Goal: Task Accomplishment & Management: Manage account settings

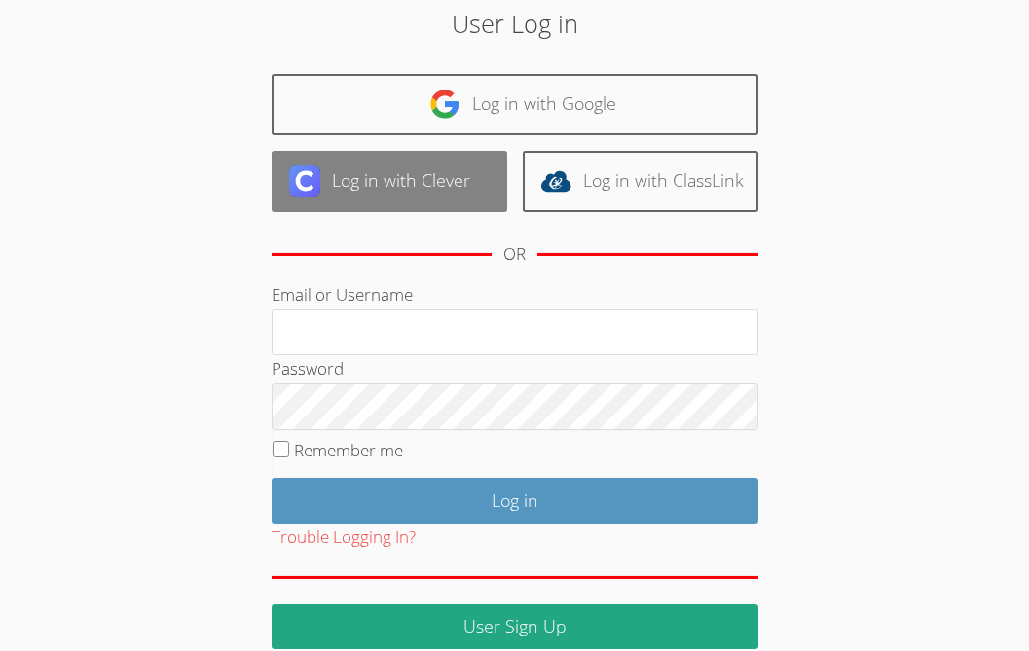
scroll to position [105, 0]
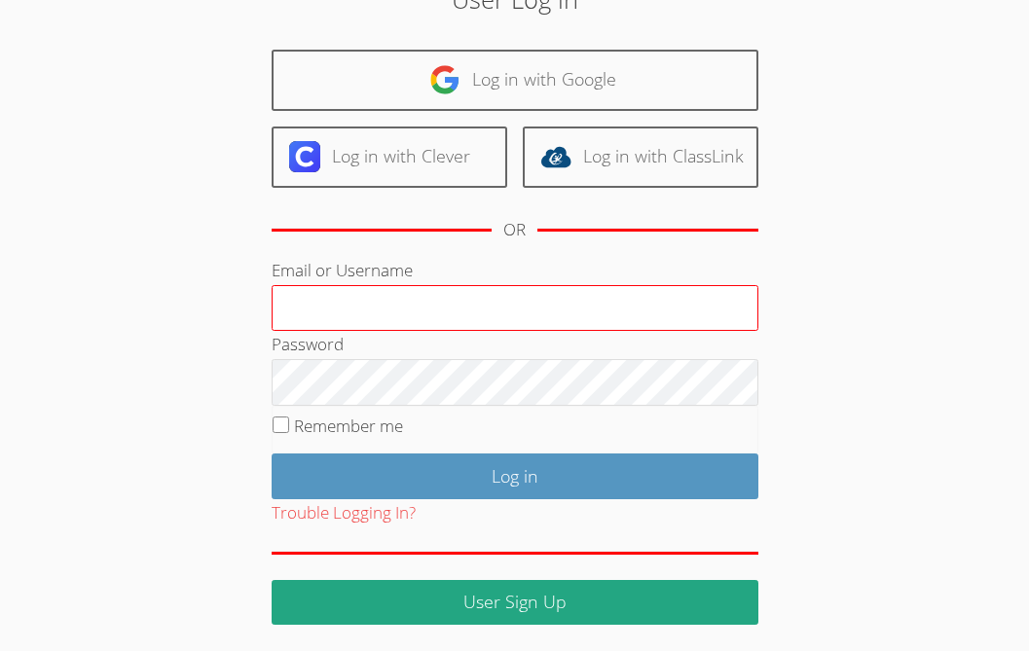
click at [357, 302] on input "Email or Username" at bounding box center [515, 308] width 487 height 47
type input "ctutoring778@gmail.com"
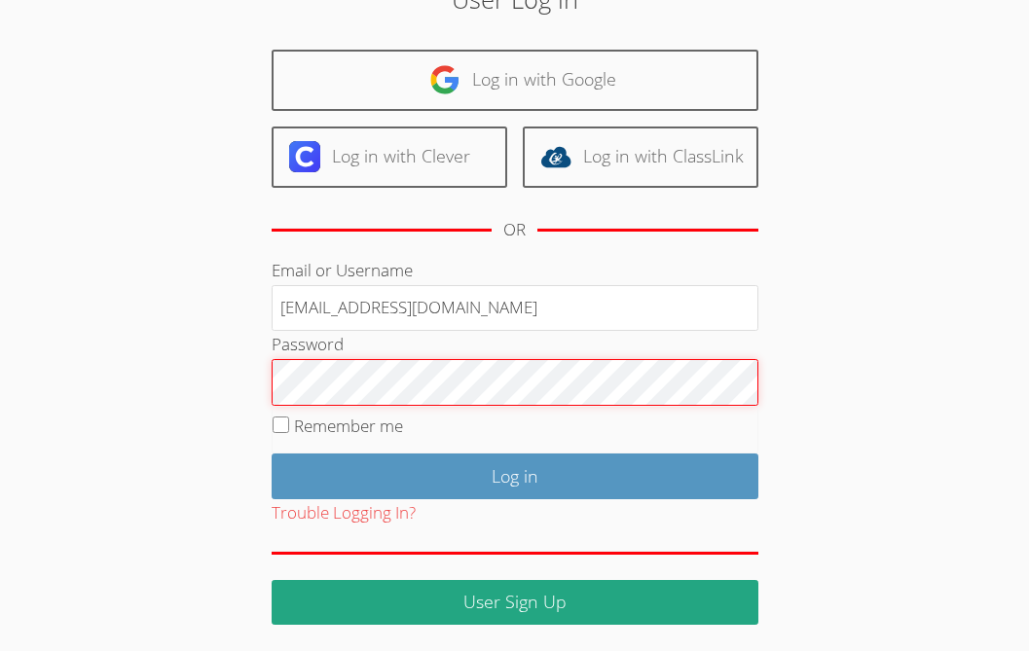
click at [272, 454] on input "Log in" at bounding box center [515, 477] width 487 height 46
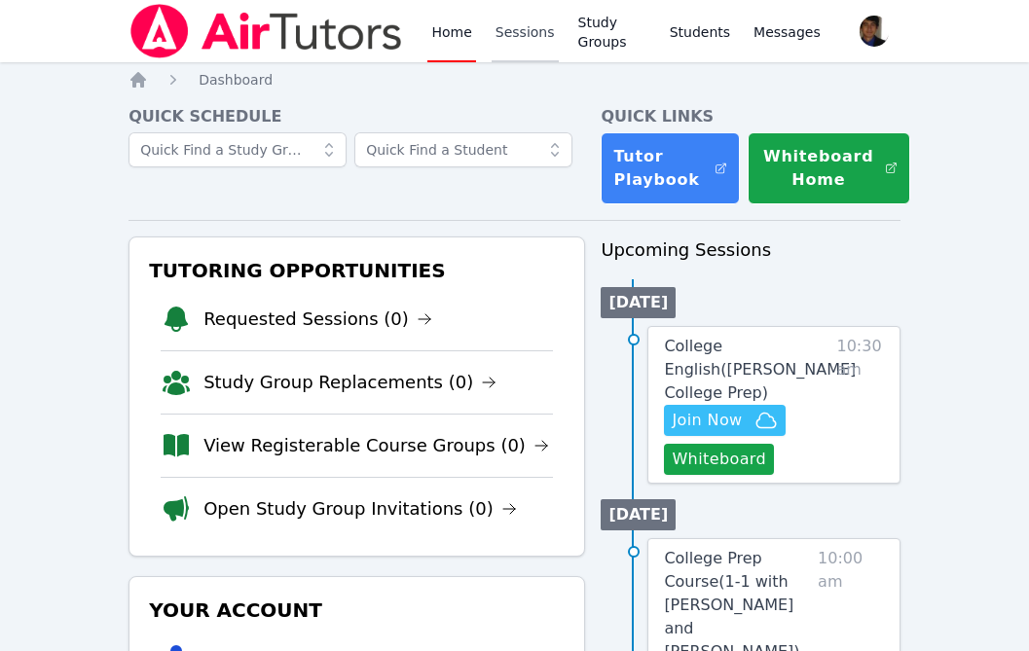
click at [519, 39] on link "Sessions" at bounding box center [525, 31] width 67 height 62
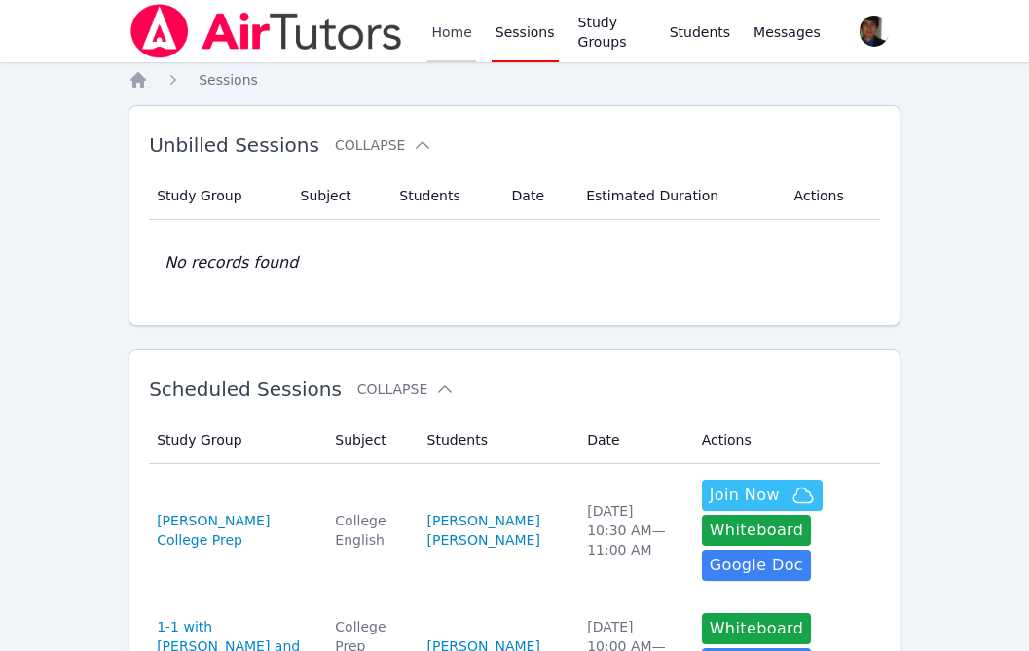
click at [444, 51] on link "Home" at bounding box center [451, 31] width 48 height 62
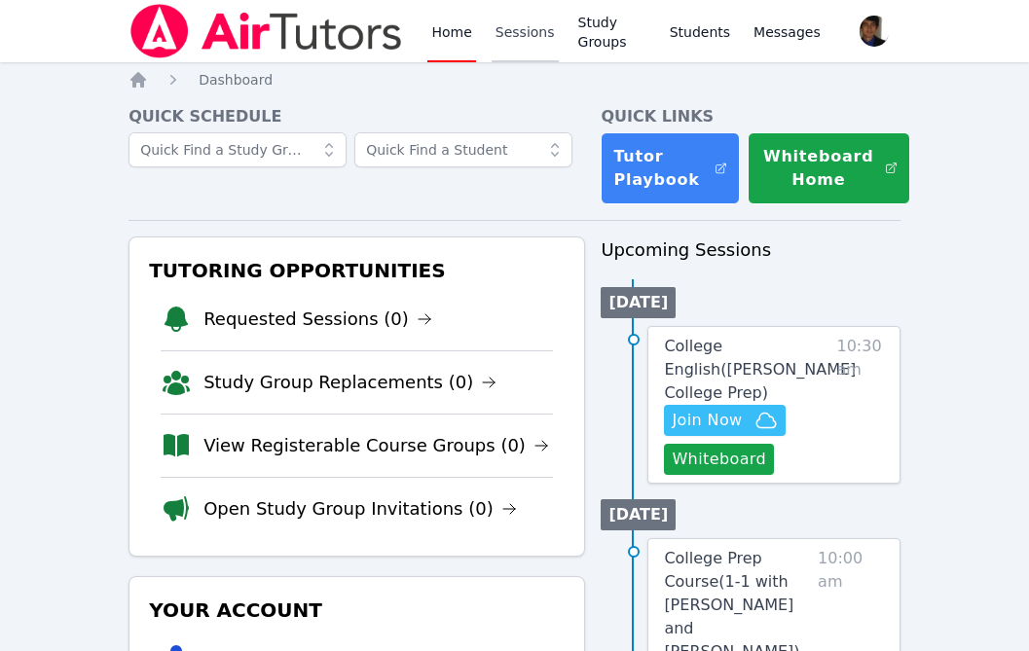
click at [497, 29] on link "Sessions" at bounding box center [525, 31] width 67 height 62
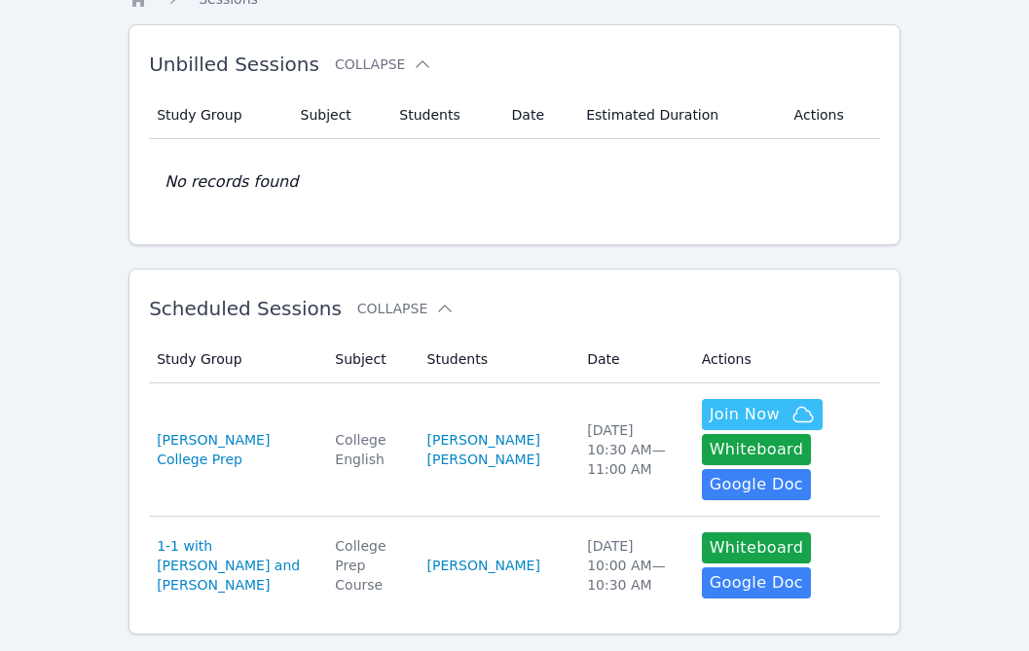
scroll to position [245, 0]
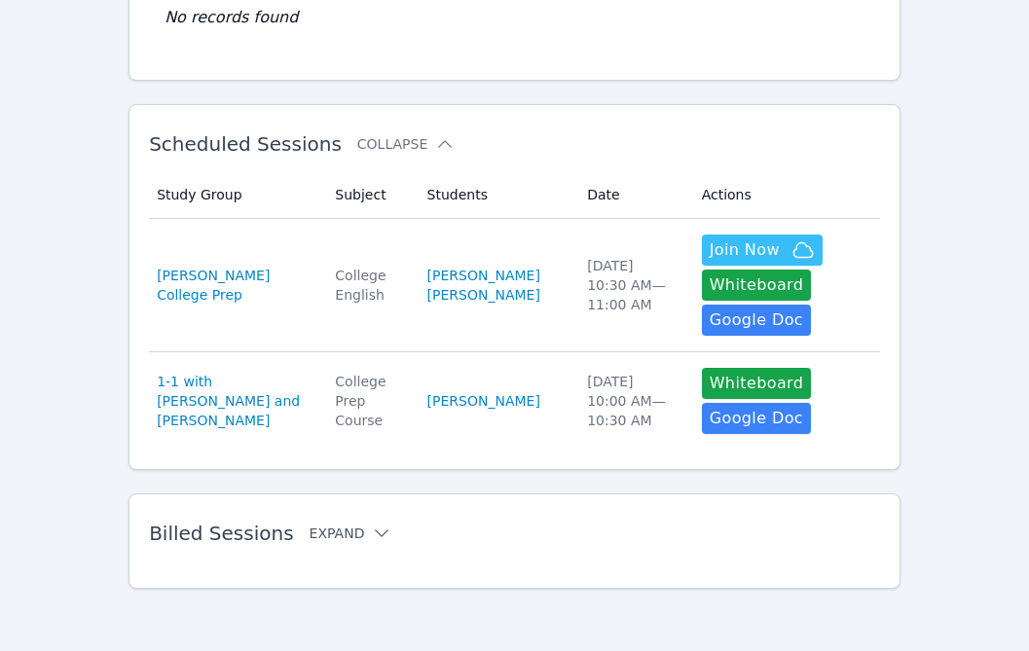
click at [372, 541] on icon at bounding box center [381, 533] width 19 height 19
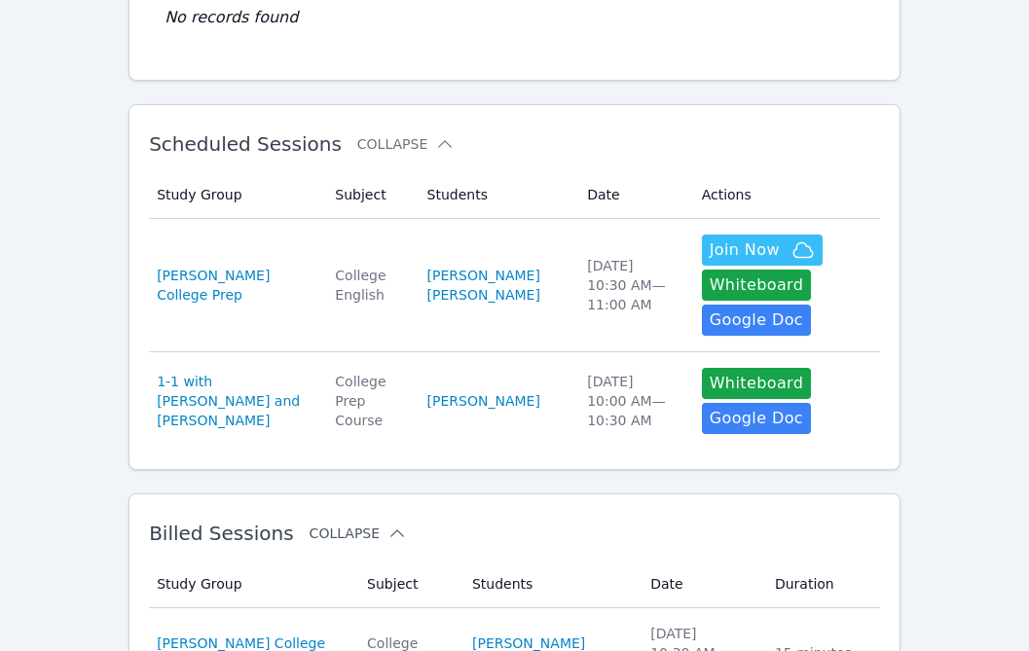
click at [364, 527] on button "Collapse" at bounding box center [358, 533] width 97 height 19
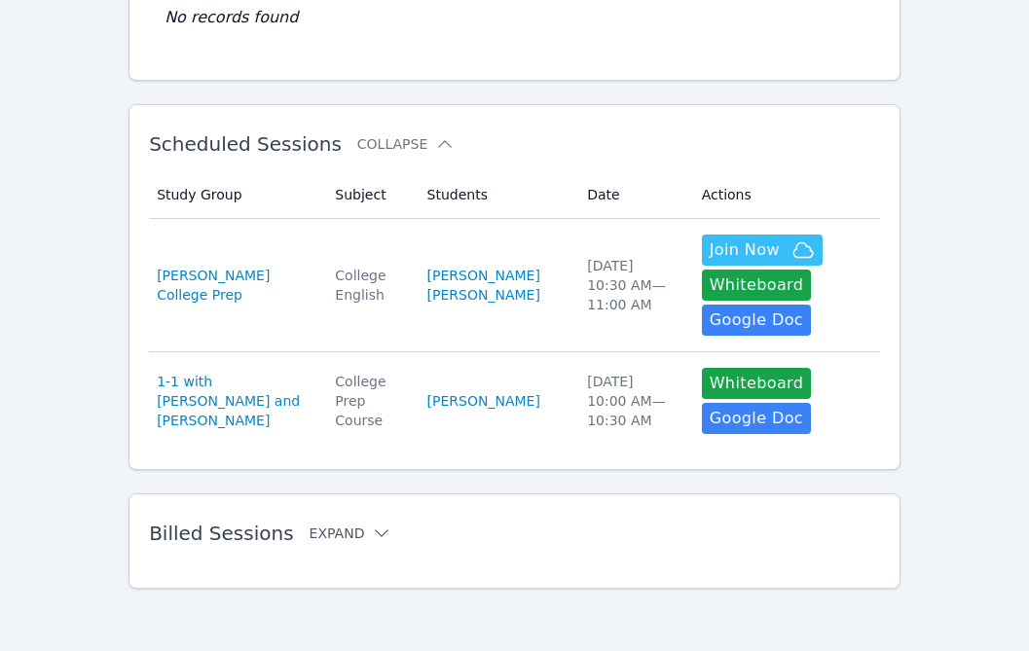
click at [349, 533] on button "Expand" at bounding box center [351, 533] width 83 height 19
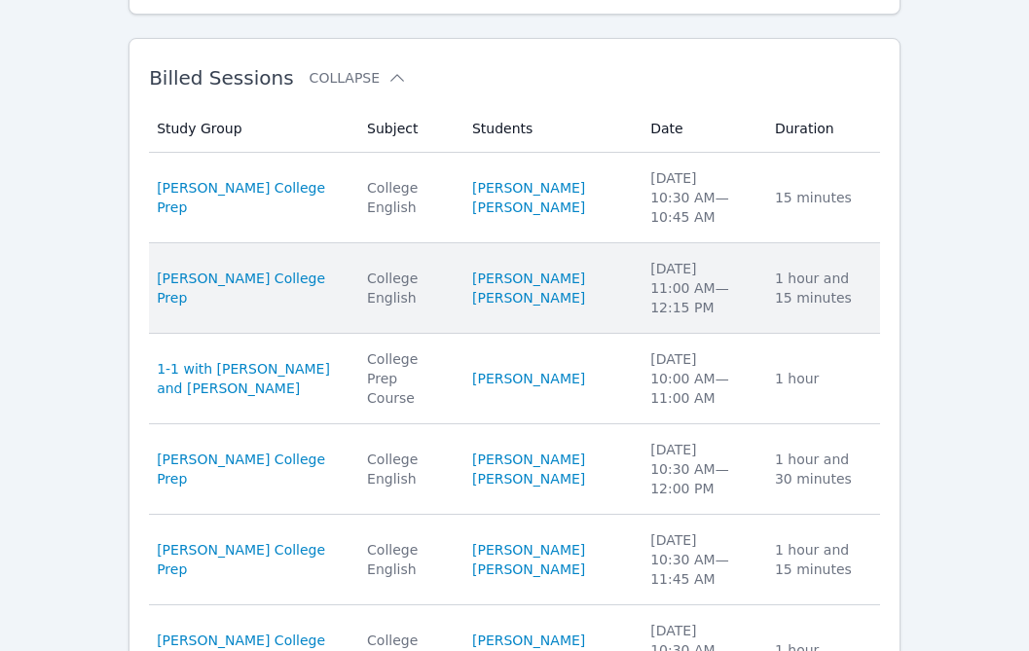
scroll to position [0, 0]
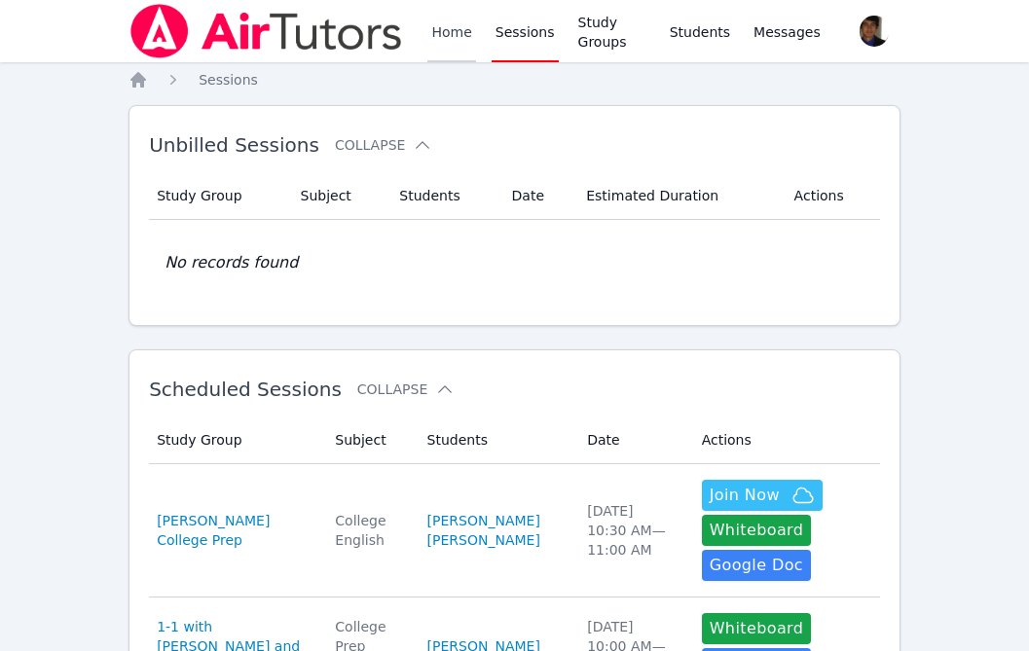
click at [460, 49] on link "Home" at bounding box center [451, 31] width 48 height 62
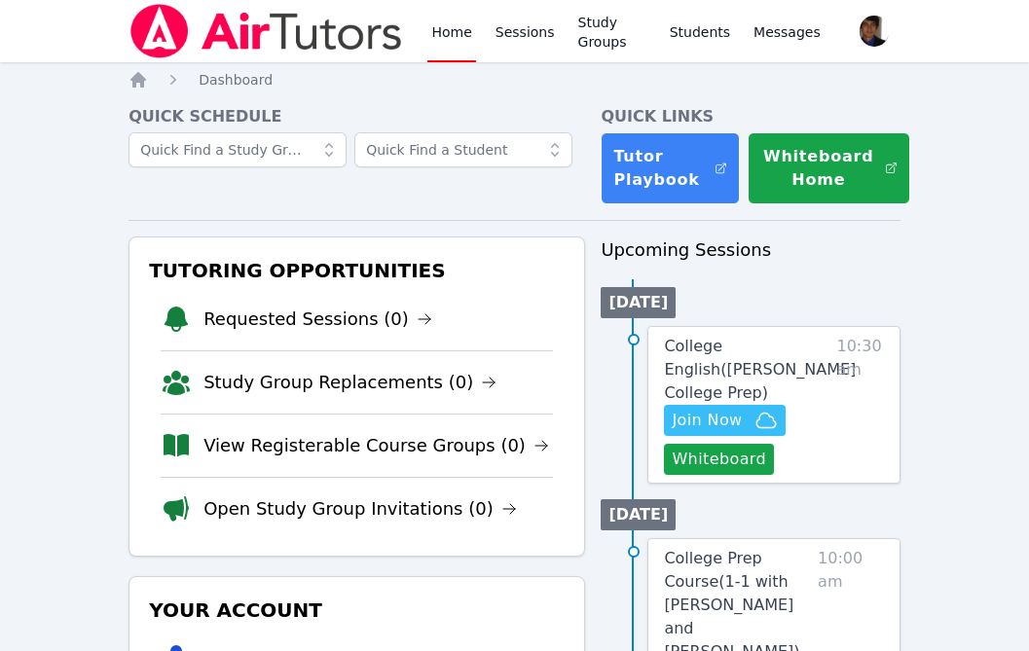
click at [440, 92] on div "Home Dashboard Quick Schedule Quick Links Tutor Playbook Whiteboard Home Tutori…" at bounding box center [515, 502] width 772 height 865
click at [502, 42] on link "Sessions" at bounding box center [525, 31] width 67 height 62
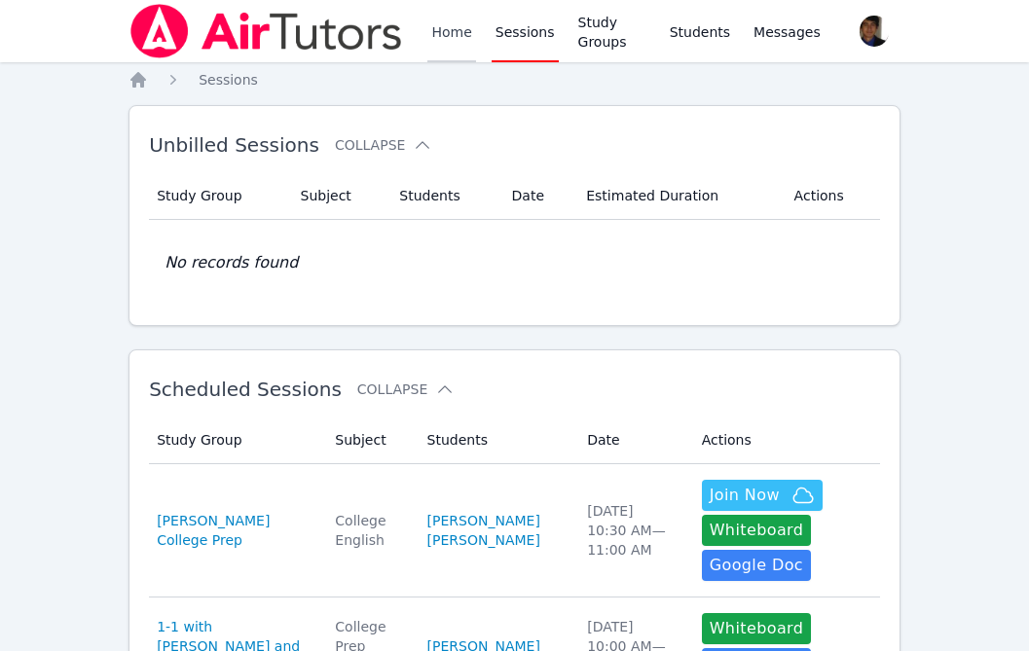
click at [454, 44] on link "Home" at bounding box center [451, 31] width 48 height 62
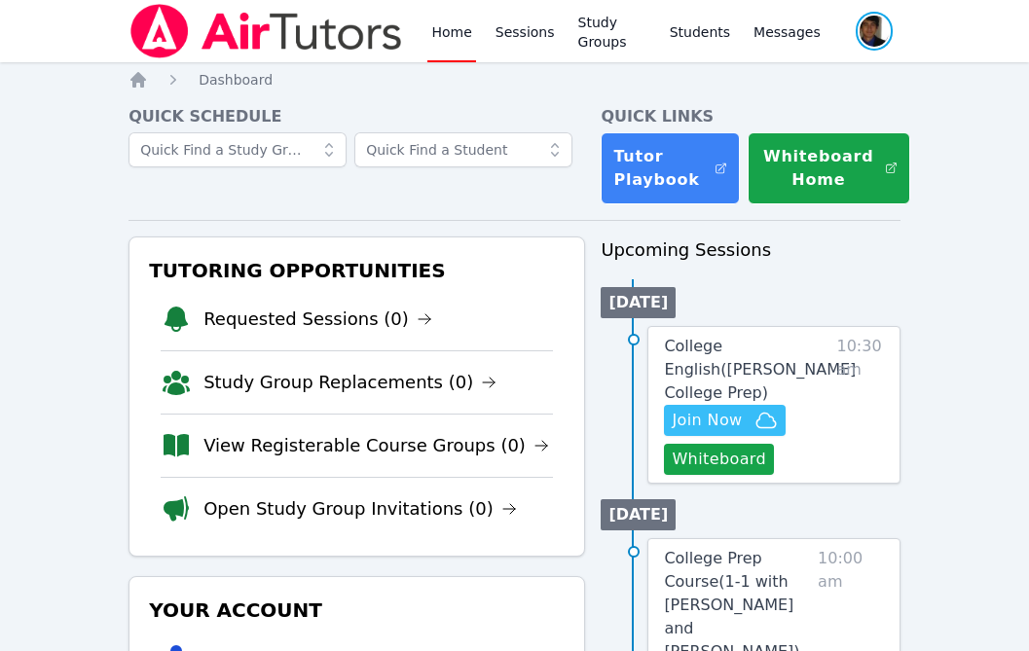
click at [878, 40] on span "button" at bounding box center [874, 31] width 41 height 43
click at [775, 107] on button "Logout" at bounding box center [795, 110] width 187 height 35
click at [871, 35] on span "button" at bounding box center [874, 31] width 41 height 43
click at [746, 112] on button "Logout" at bounding box center [795, 110] width 187 height 35
click at [511, 43] on link "Sessions" at bounding box center [525, 31] width 67 height 62
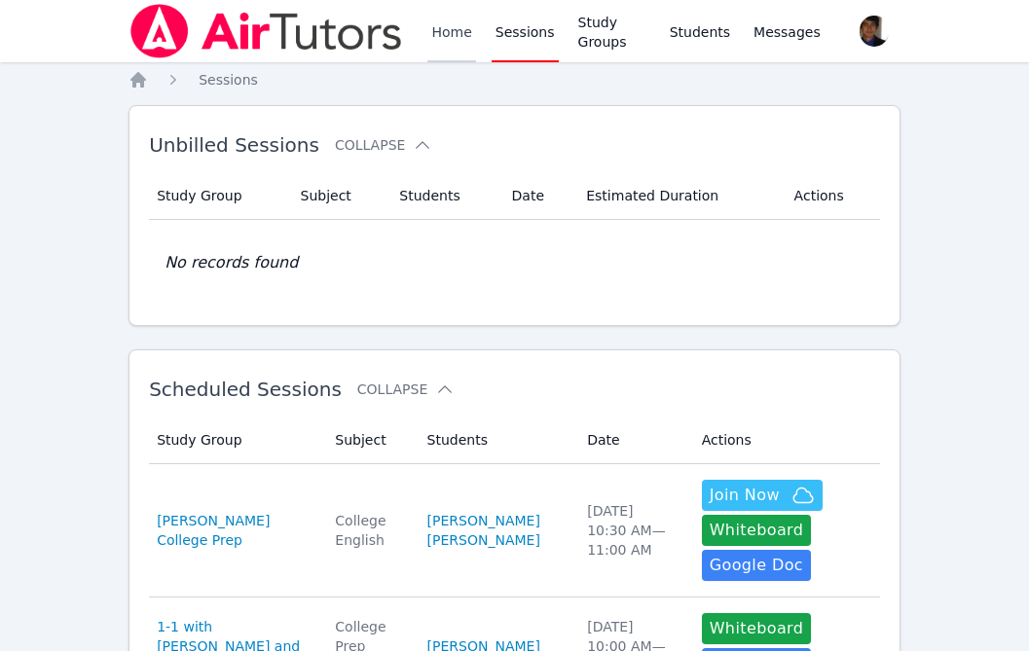
click at [452, 29] on link "Home" at bounding box center [451, 31] width 48 height 62
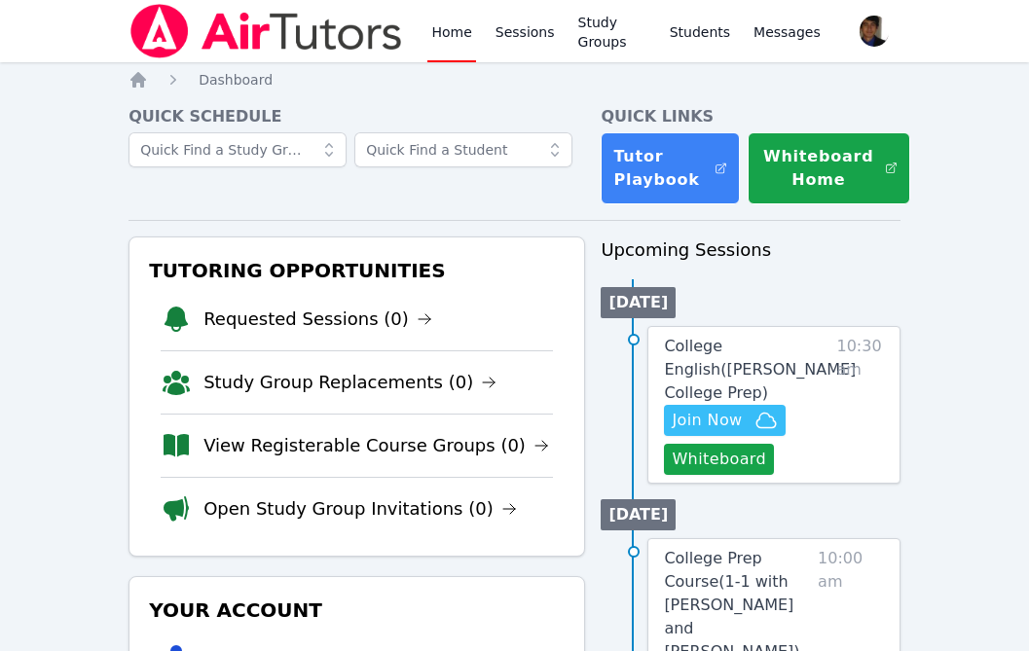
click at [452, 29] on link "Home" at bounding box center [451, 31] width 48 height 62
click at [517, 35] on link "Sessions" at bounding box center [525, 31] width 67 height 62
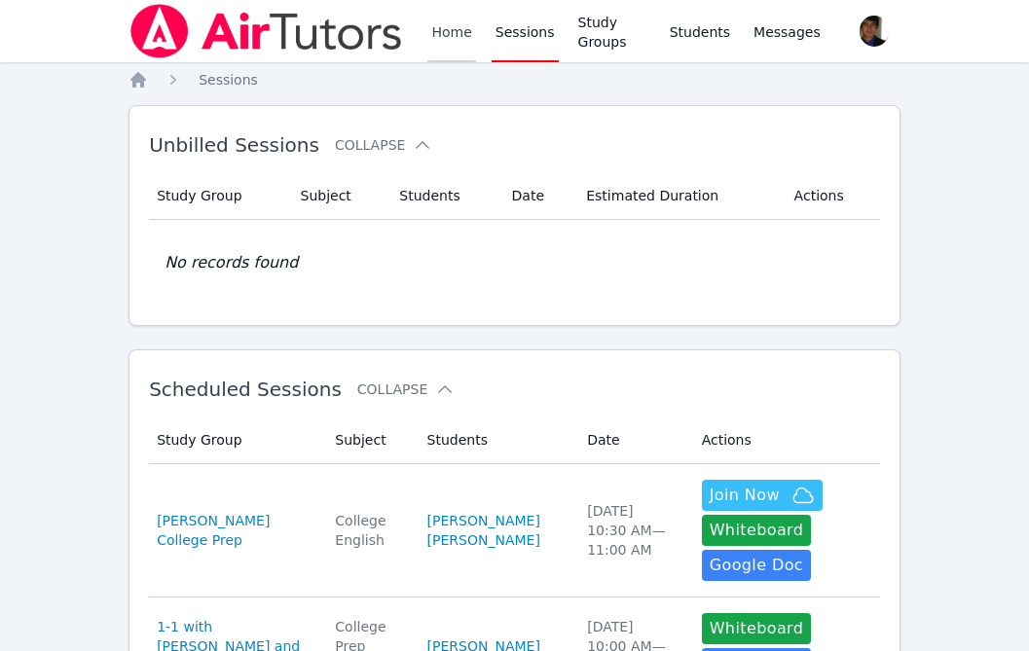
click at [460, 35] on link "Home" at bounding box center [451, 31] width 48 height 62
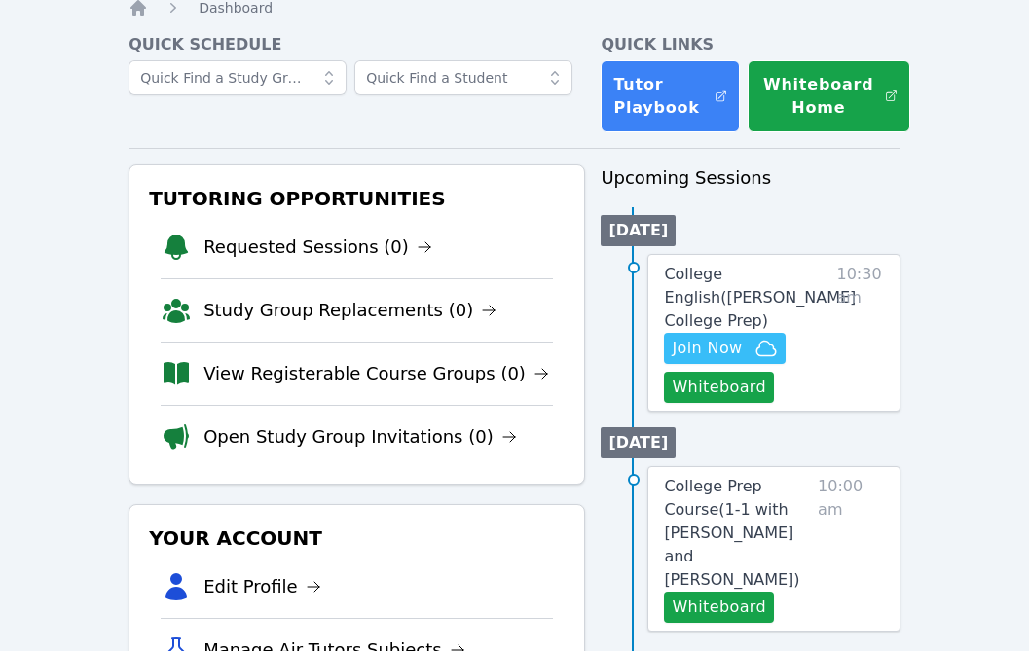
scroll to position [284, 0]
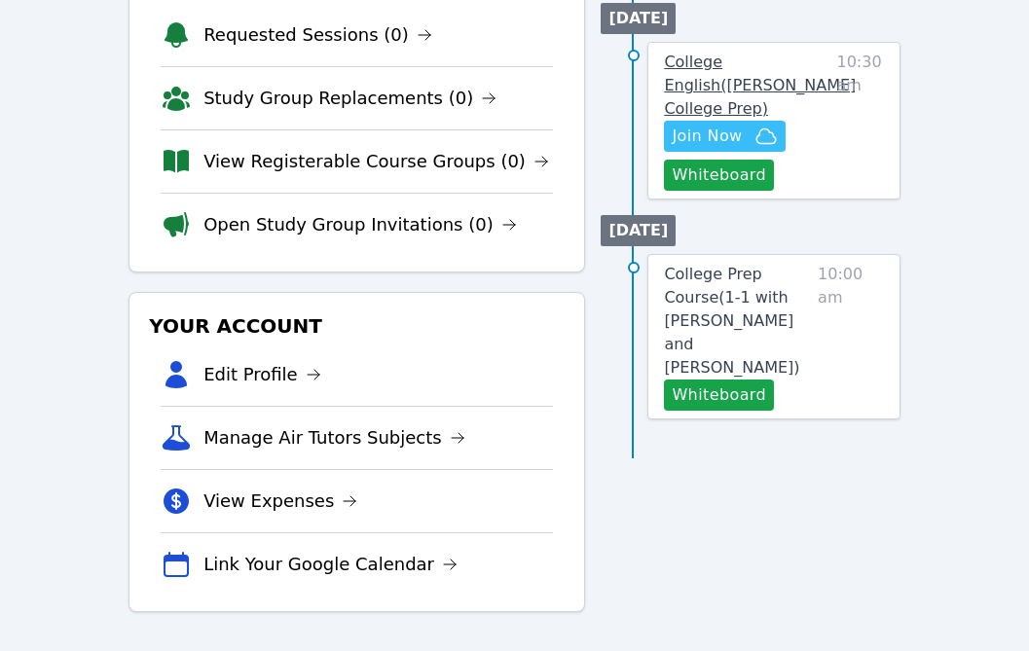
click at [706, 89] on span "College English ( Eblin Lopez College Prep )" at bounding box center [760, 85] width 192 height 65
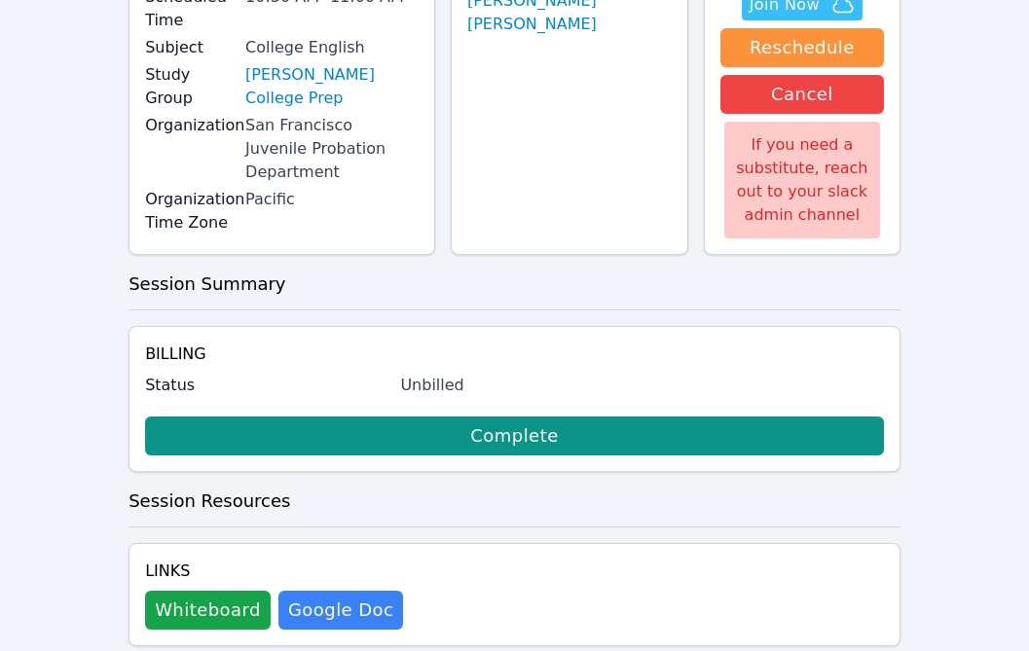
scroll to position [269, 0]
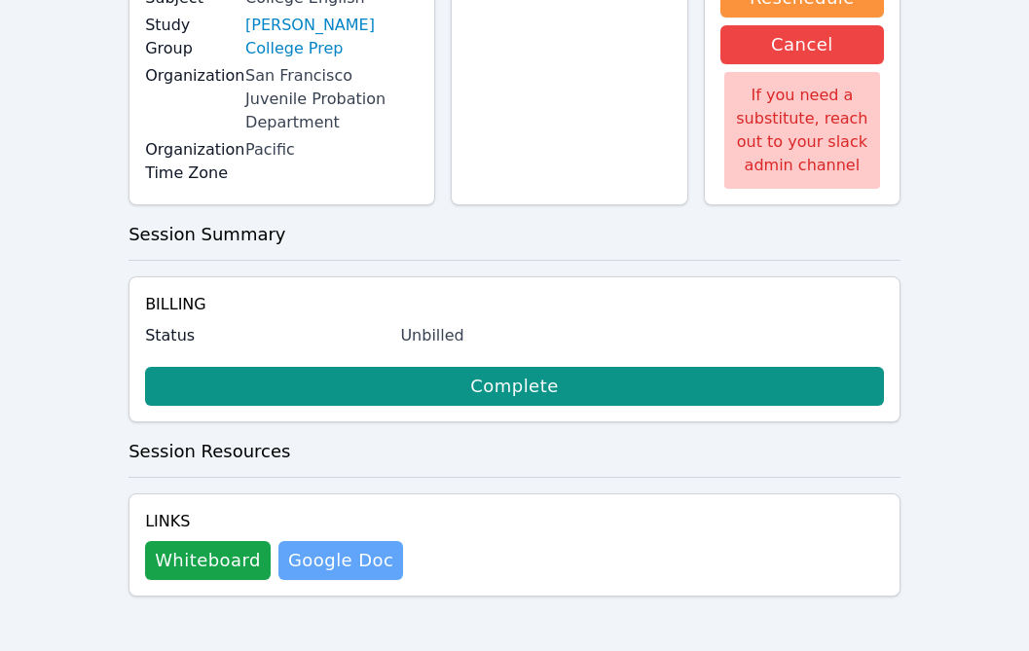
click at [352, 550] on link "Google Doc" at bounding box center [340, 560] width 125 height 39
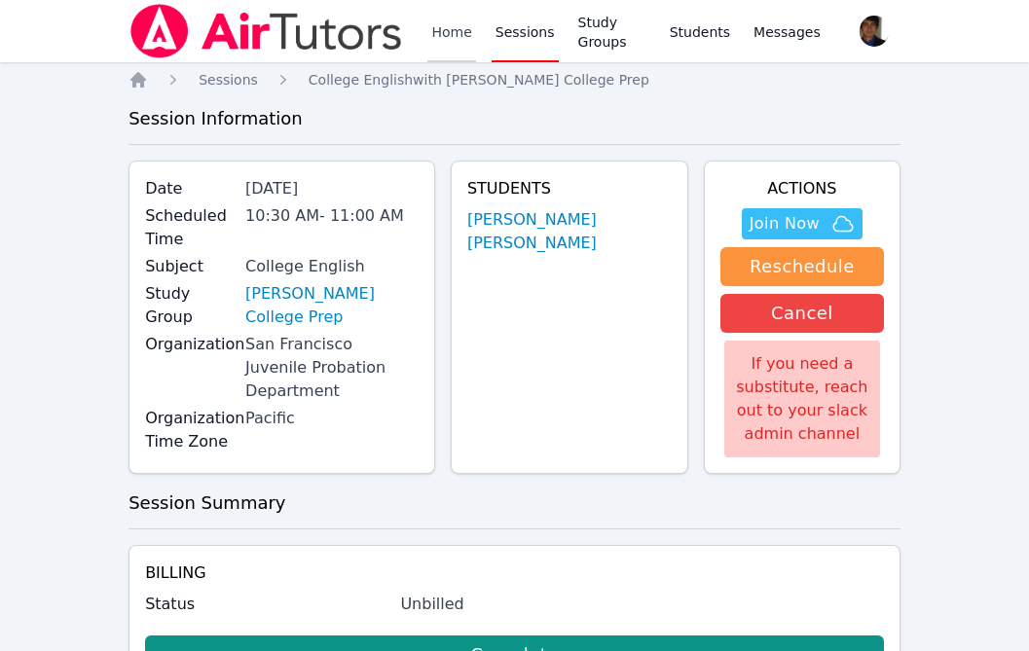
click at [463, 28] on link "Home" at bounding box center [451, 31] width 48 height 62
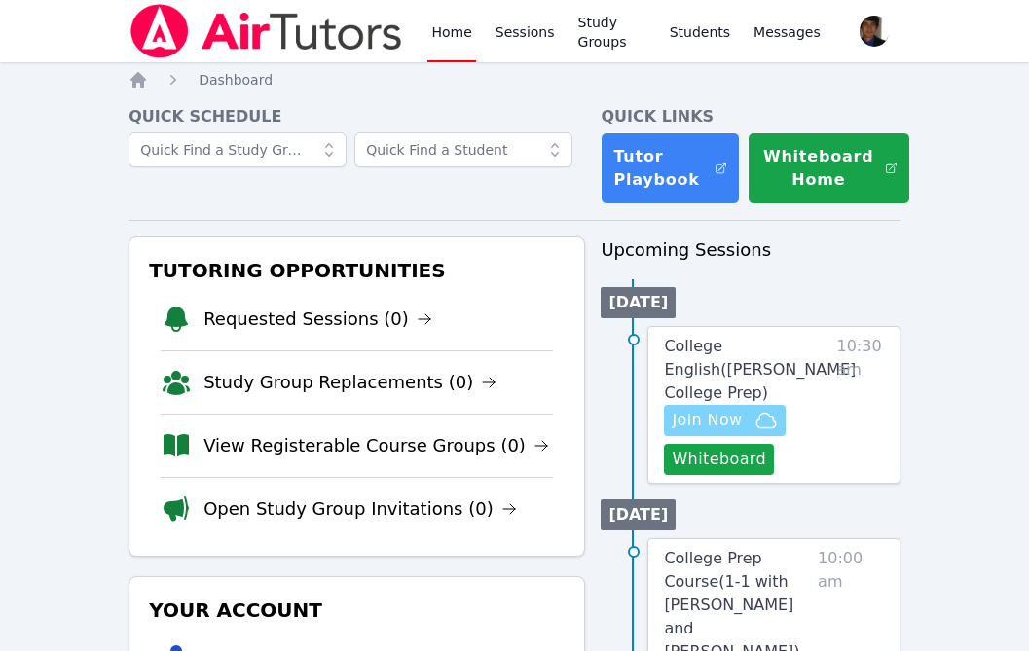
click at [751, 416] on span "Join Now" at bounding box center [724, 420] width 105 height 23
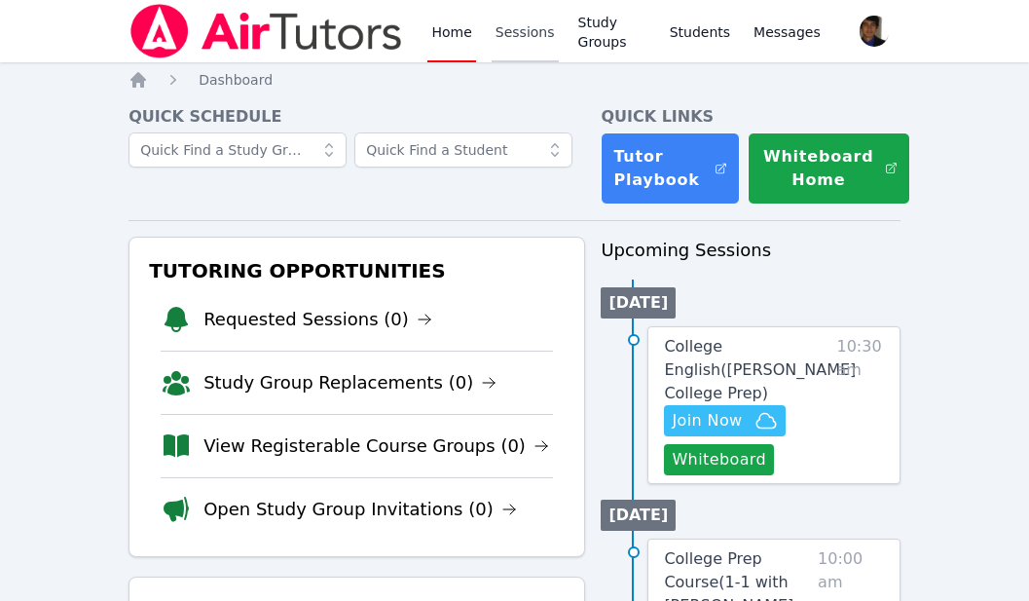
click at [504, 52] on link "Sessions" at bounding box center [525, 31] width 67 height 62
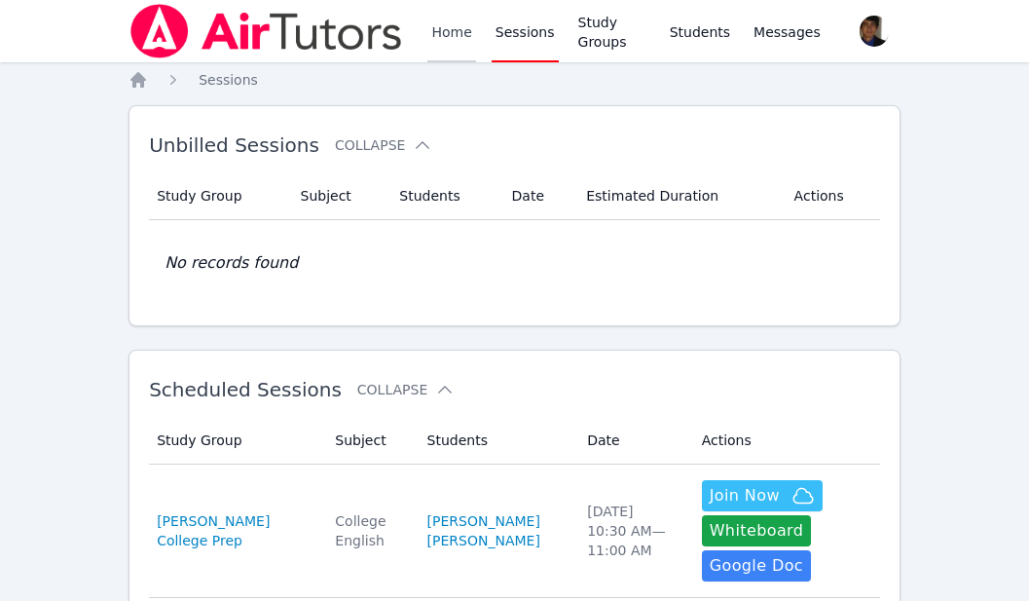
click at [452, 45] on link "Home" at bounding box center [451, 31] width 48 height 62
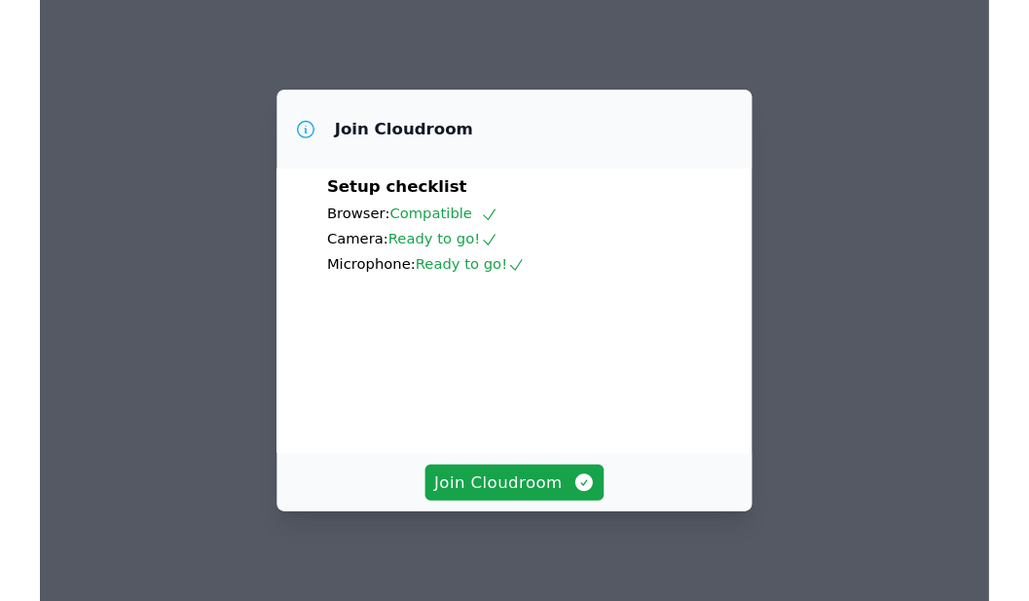
scroll to position [92, 0]
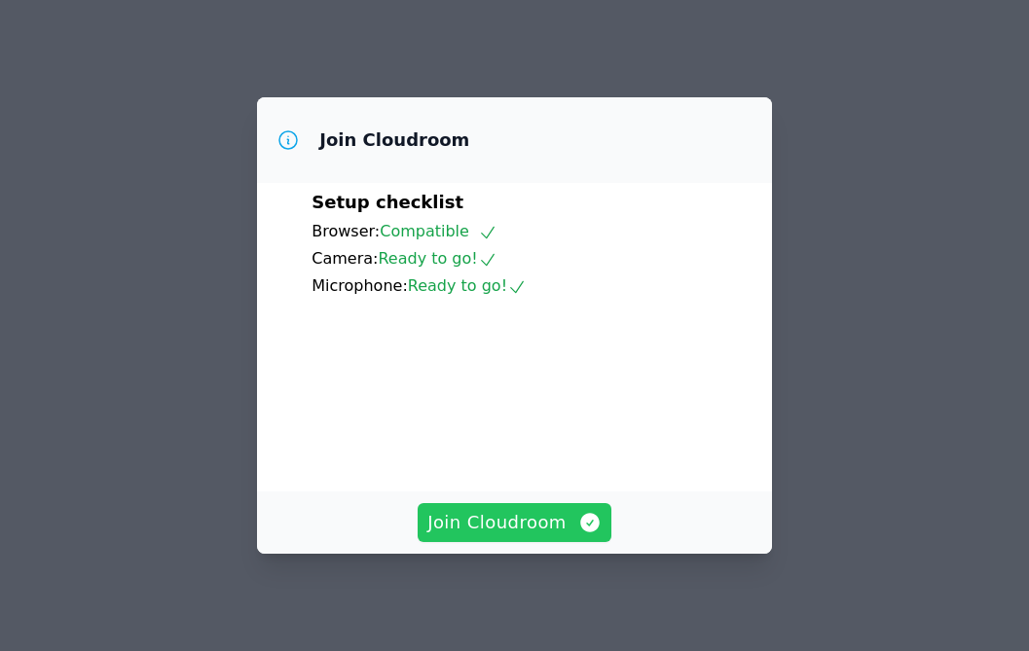
click at [537, 519] on span "Join Cloudroom" at bounding box center [514, 522] width 174 height 27
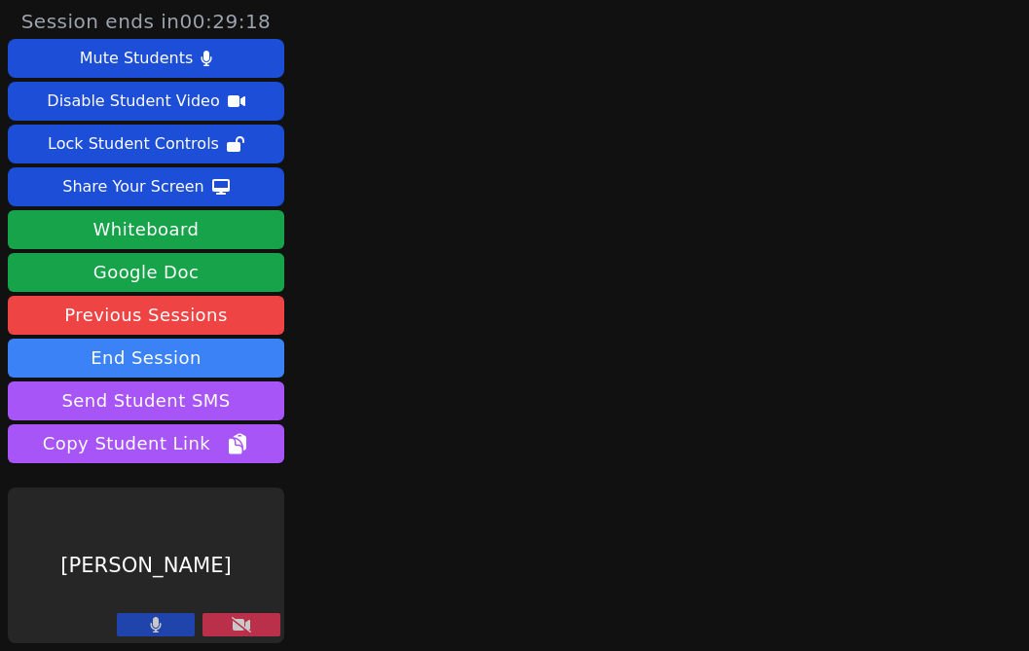
click at [172, 616] on button at bounding box center [156, 624] width 78 height 23
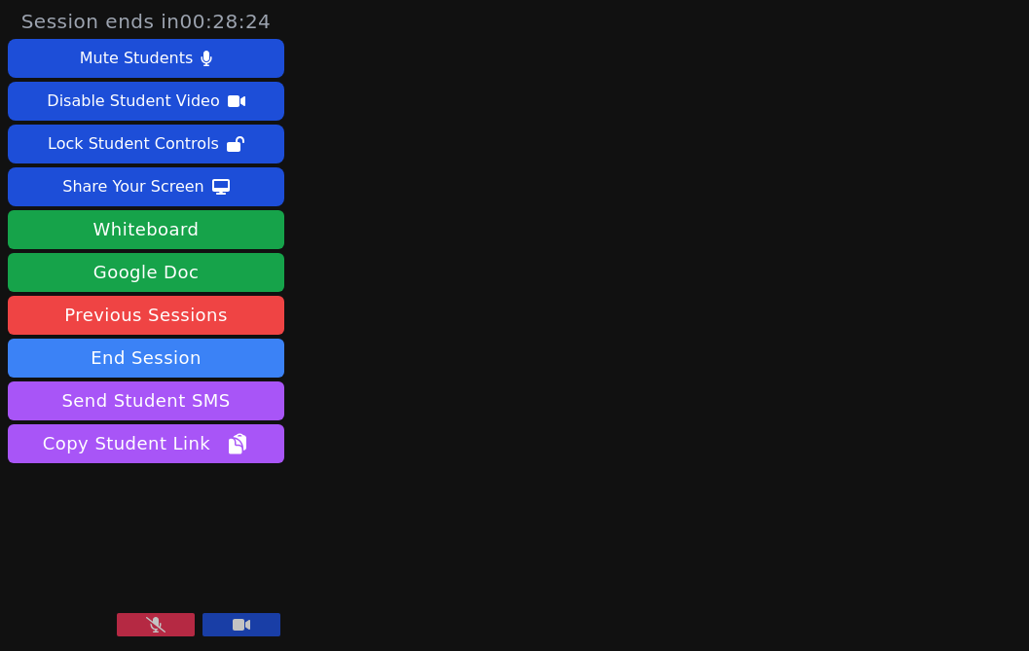
click at [921, 401] on div "Session ends in 00:28:24 Mute Students Disable Student Video Lock Student Contr…" at bounding box center [514, 325] width 1029 height 651
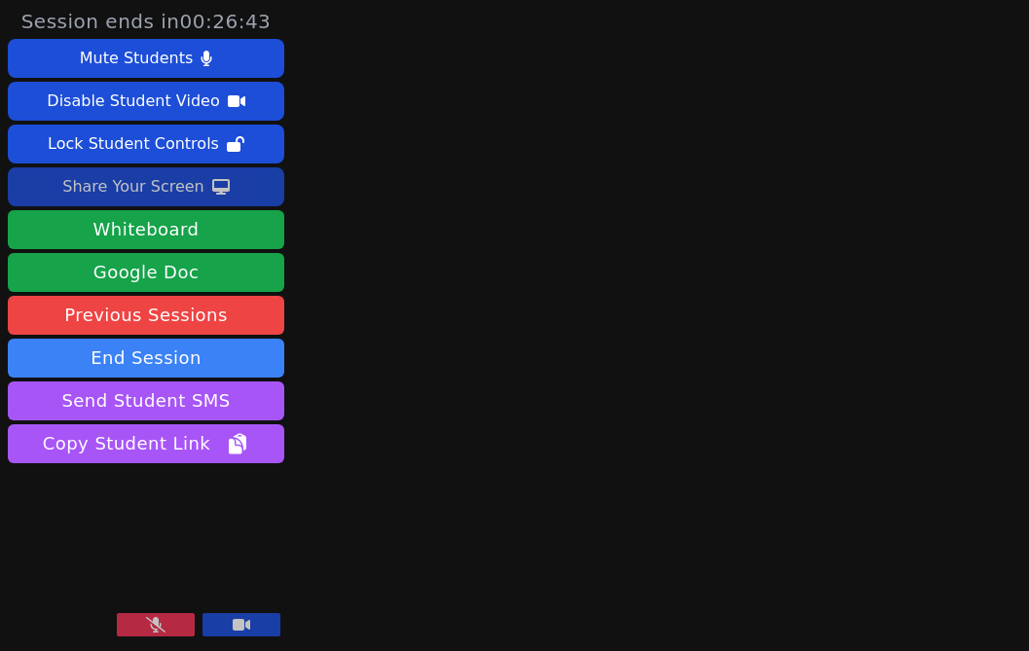
click at [217, 191] on icon at bounding box center [221, 187] width 18 height 16
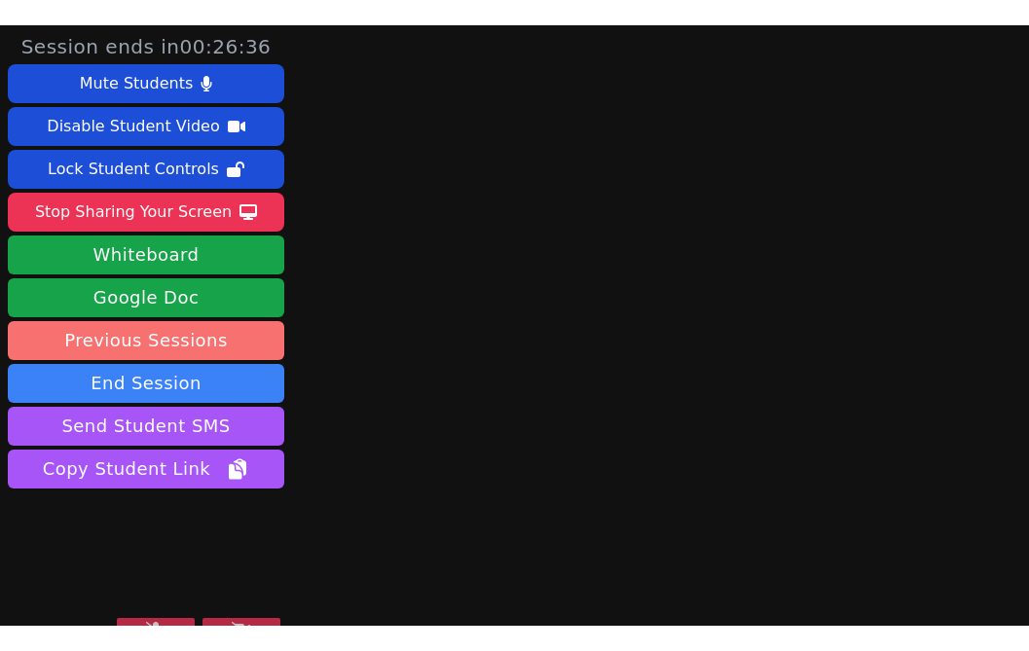
scroll to position [30, 0]
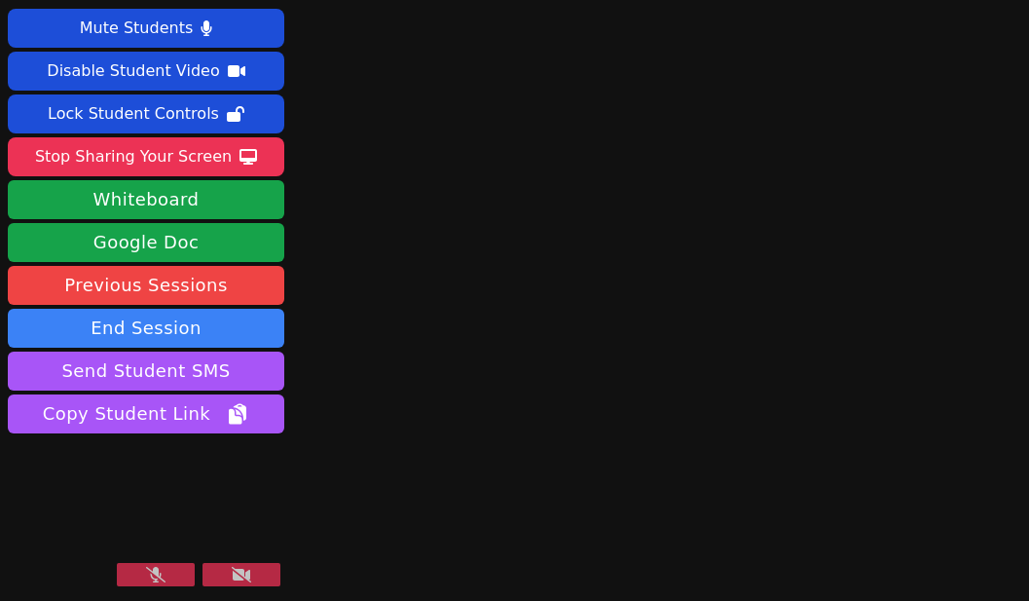
click at [260, 571] on button at bounding box center [241, 574] width 78 height 23
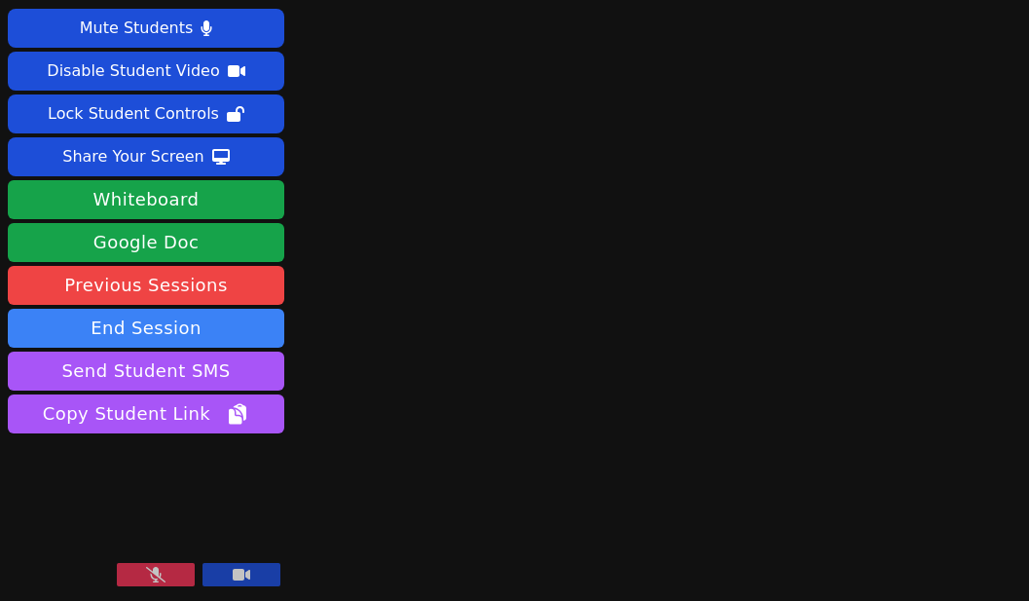
scroll to position [0, 0]
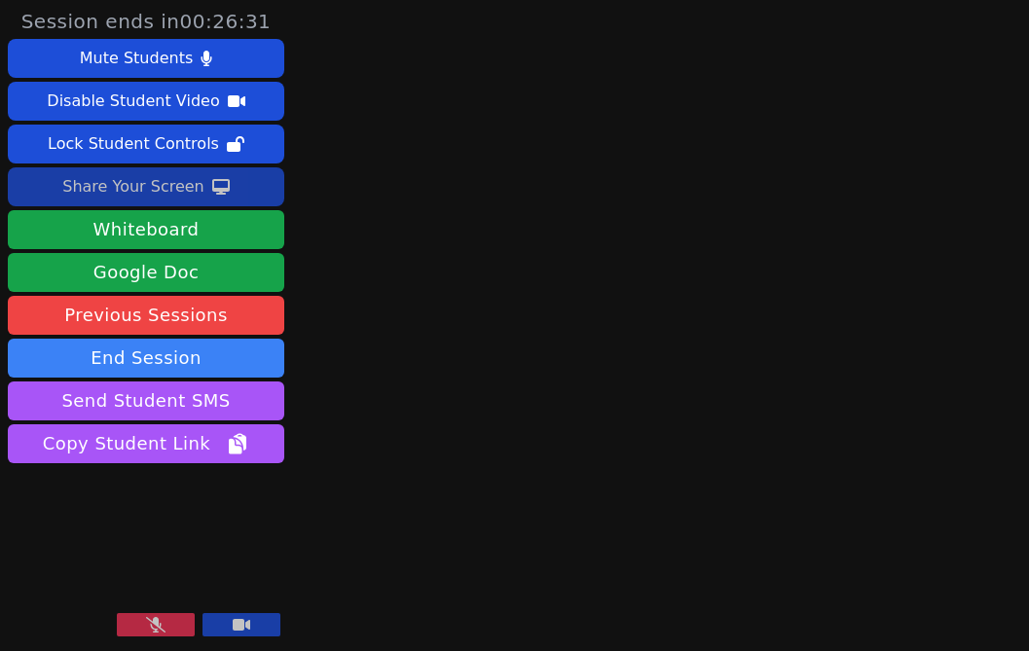
click at [246, 185] on button "Share Your Screen" at bounding box center [146, 186] width 276 height 39
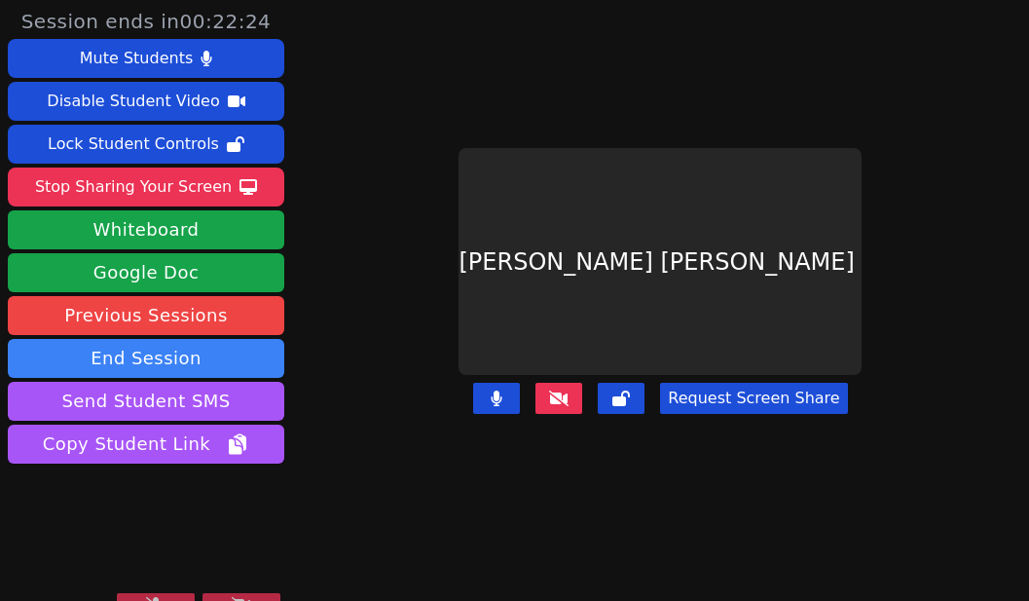
scroll to position [30, 0]
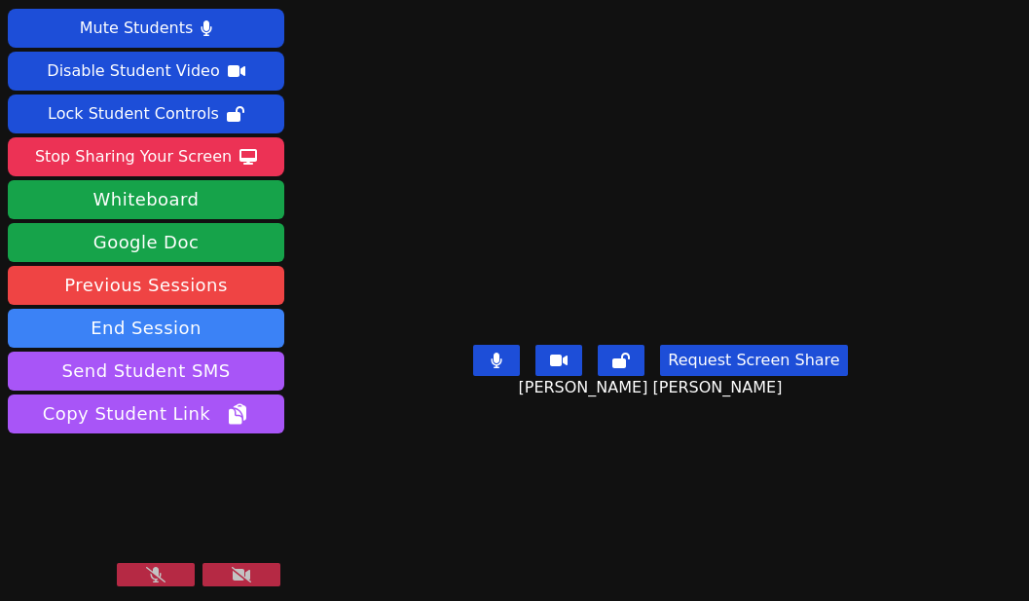
click at [159, 574] on icon at bounding box center [155, 575] width 19 height 16
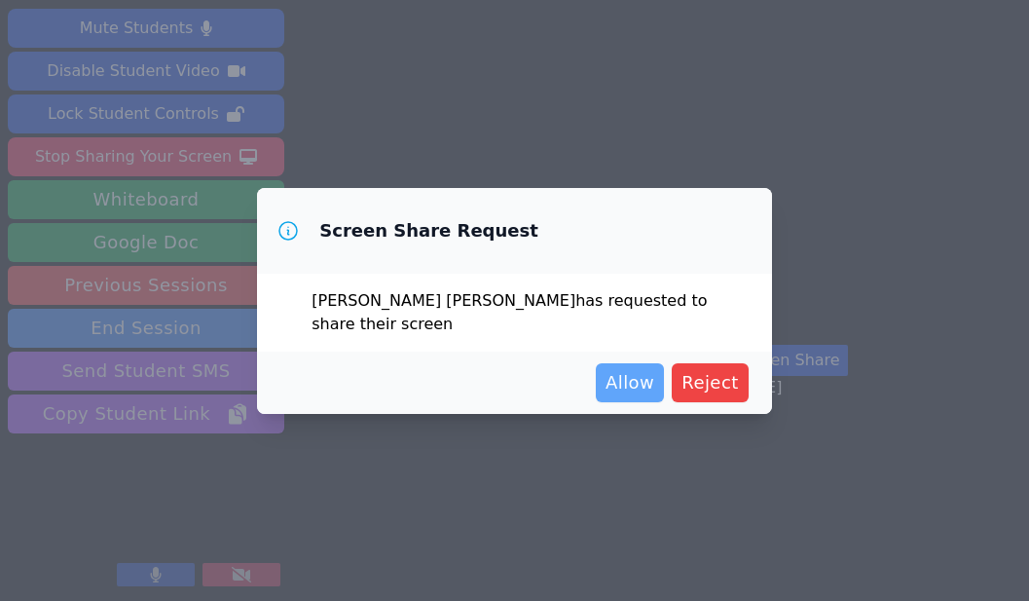
click at [630, 392] on span "Allow" at bounding box center [630, 382] width 49 height 27
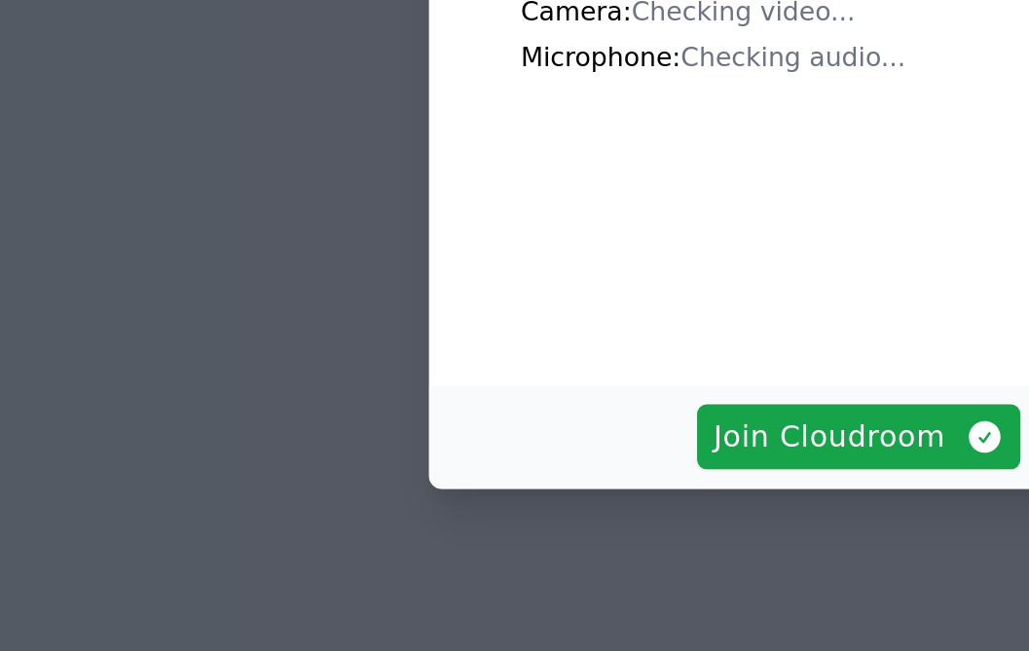
click at [507, 542] on div "Join Cloudroom" at bounding box center [514, 523] width 515 height 62
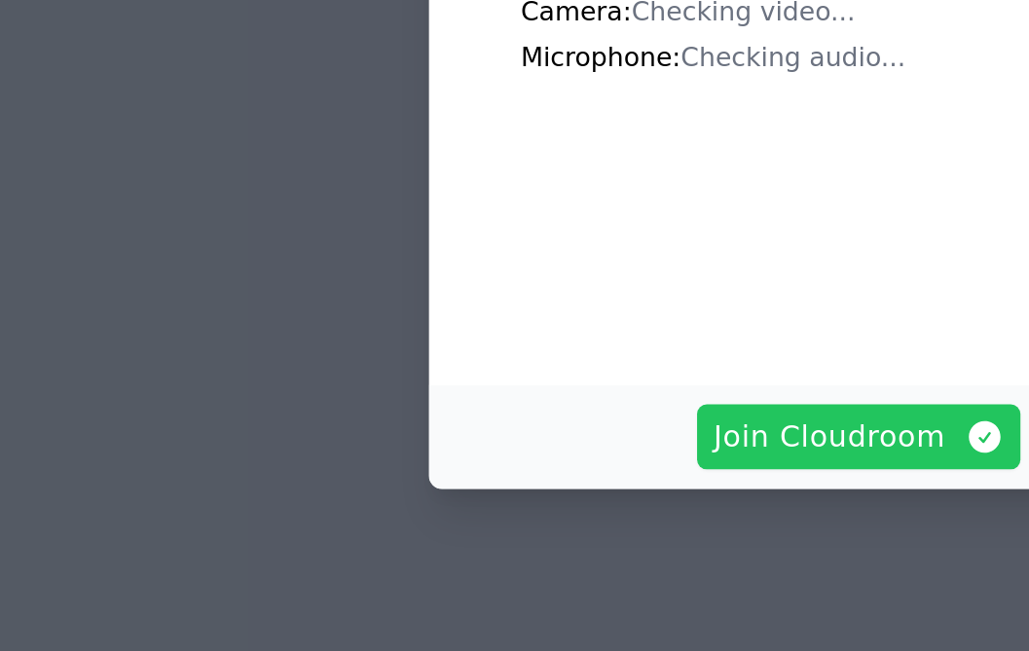
click at [511, 530] on span "Join Cloudroom" at bounding box center [514, 522] width 174 height 27
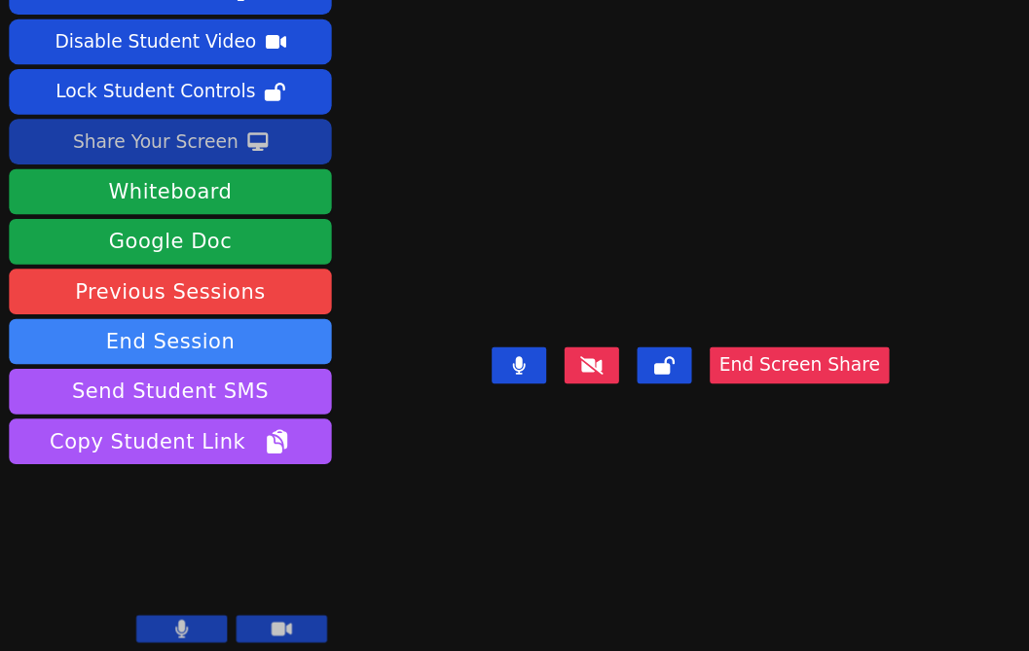
click at [239, 195] on button "Share Your Screen" at bounding box center [146, 214] width 276 height 39
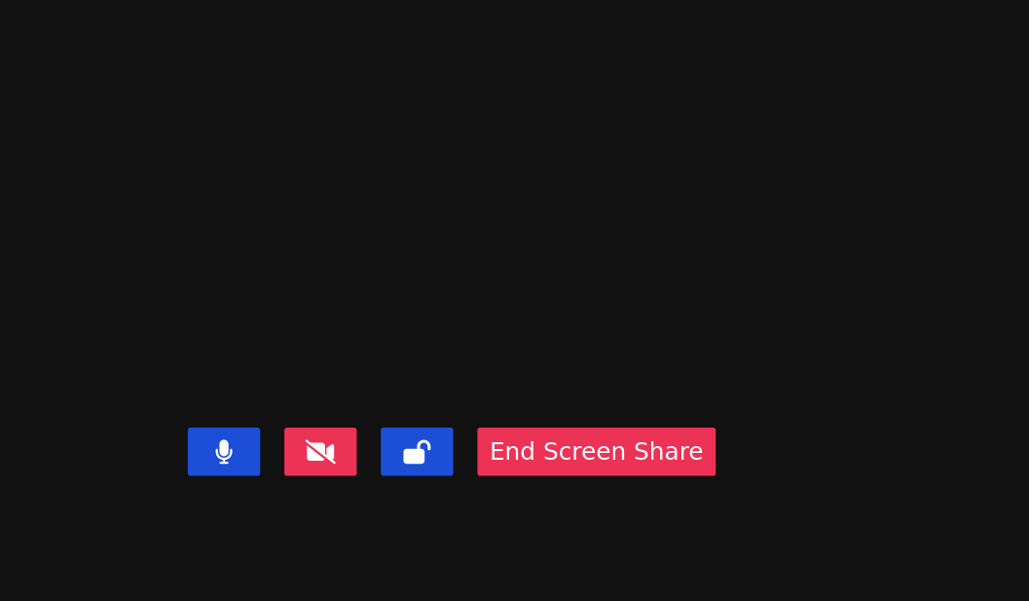
click at [738, 165] on video at bounding box center [592, 231] width 292 height 192
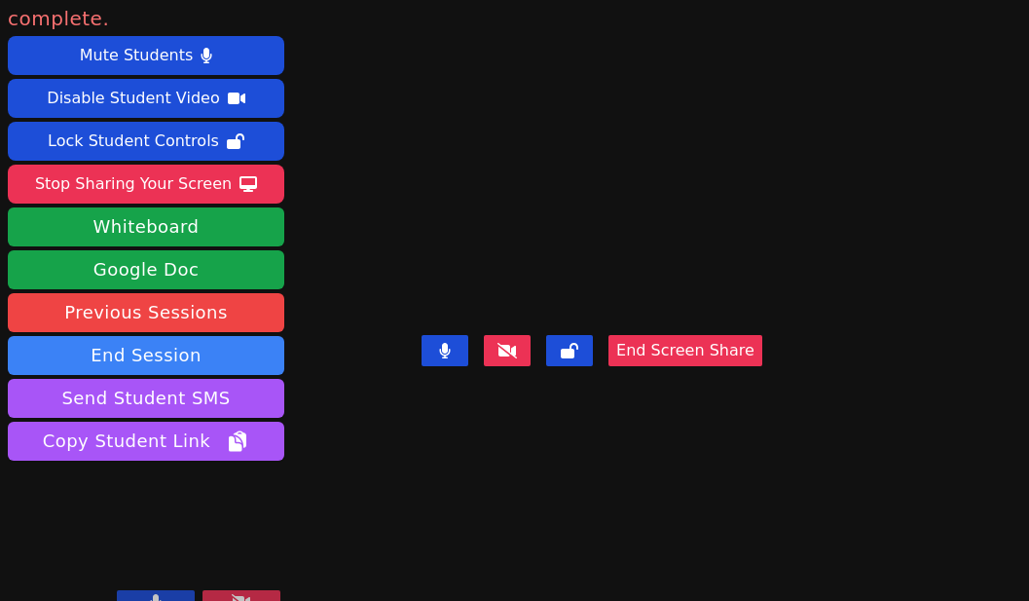
click at [174, 590] on button at bounding box center [156, 601] width 78 height 23
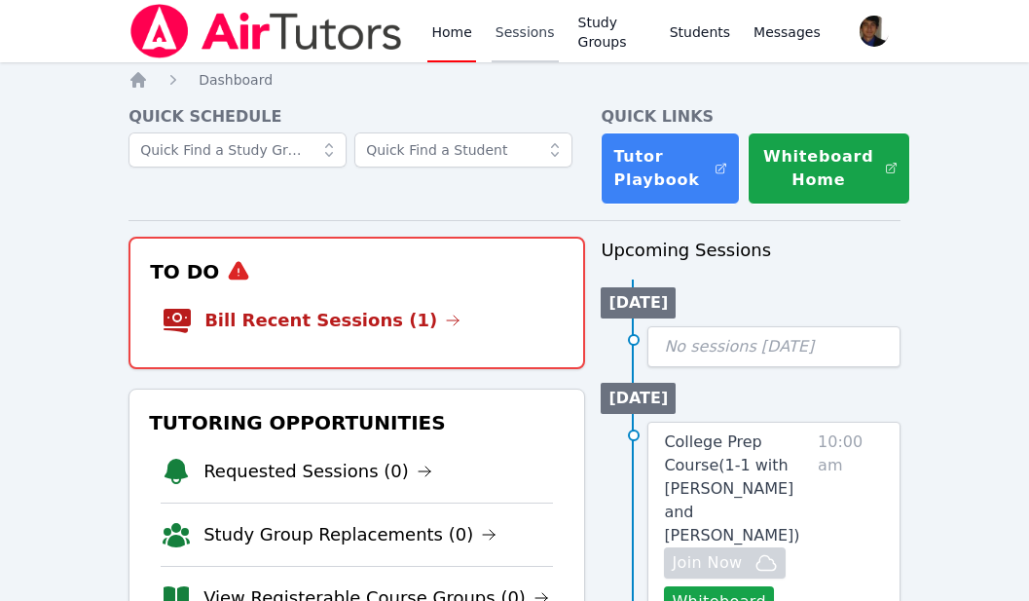
click at [524, 47] on link "Sessions" at bounding box center [525, 31] width 67 height 62
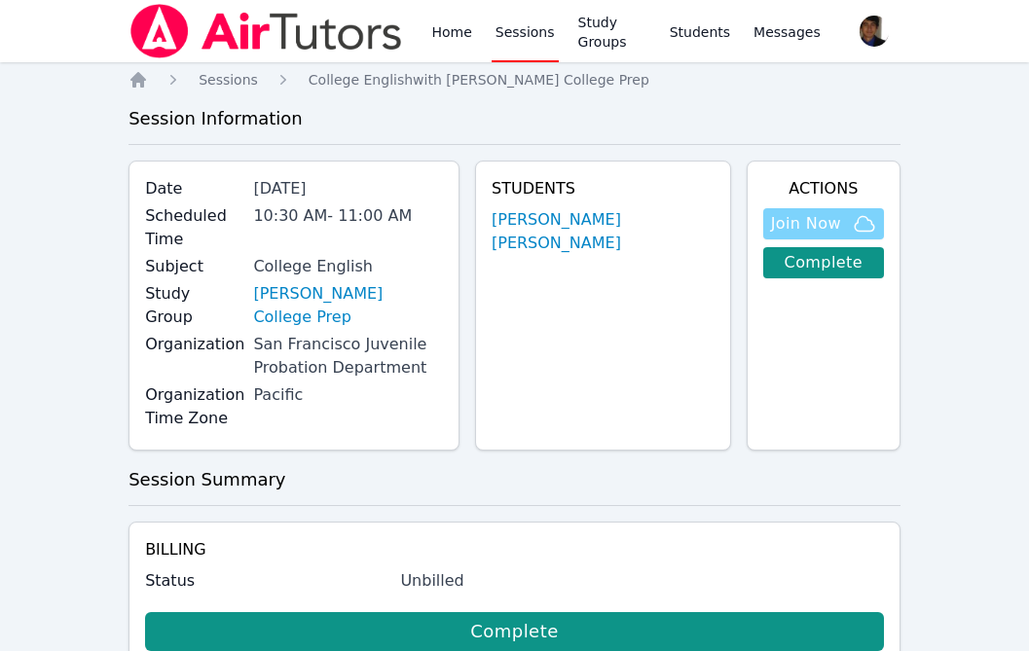
click at [859, 224] on icon "button" at bounding box center [864, 223] width 23 height 23
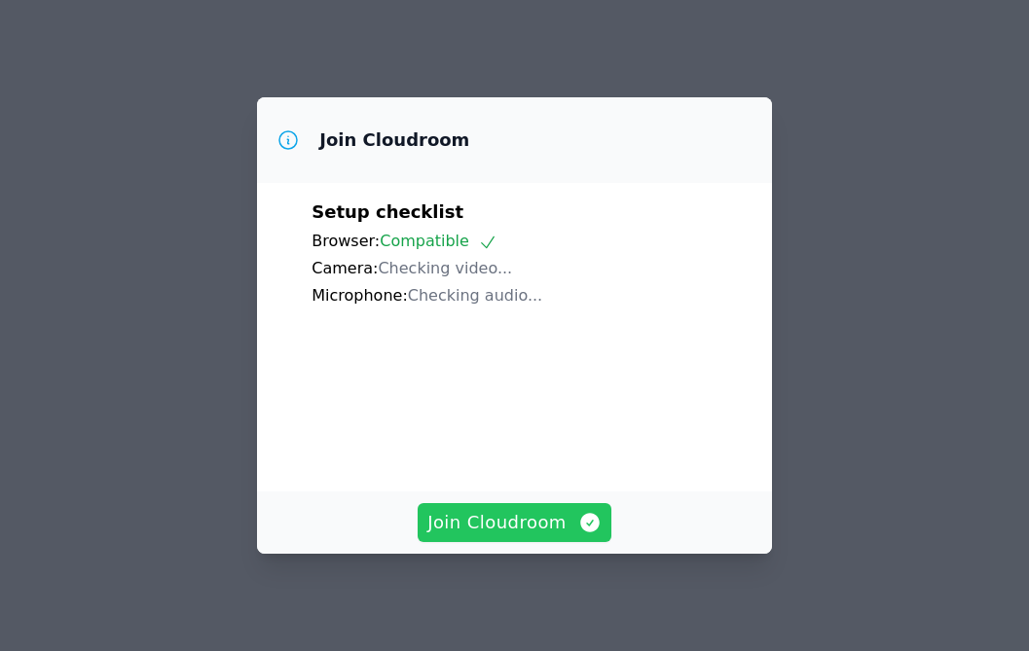
click at [539, 526] on span "Join Cloudroom" at bounding box center [514, 522] width 174 height 27
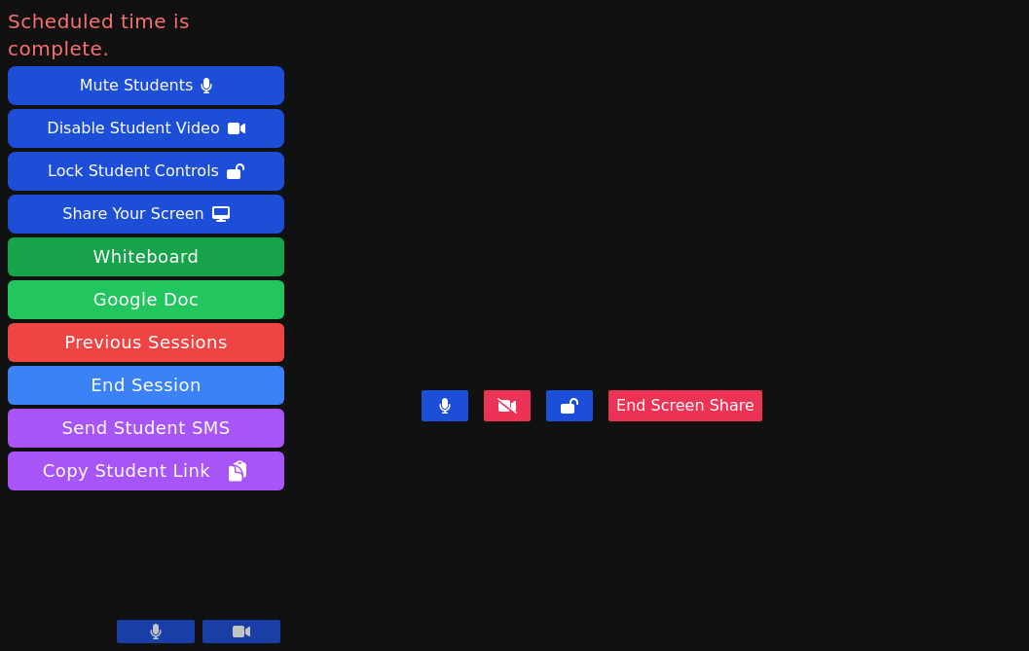
click at [239, 280] on link "Google Doc" at bounding box center [146, 299] width 276 height 39
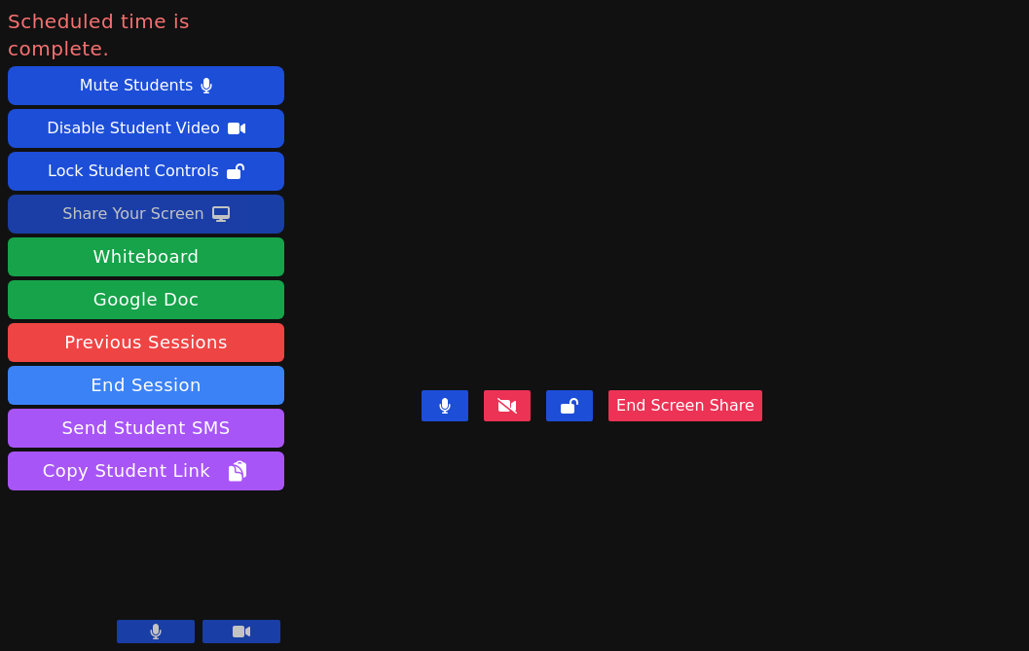
click at [219, 206] on icon at bounding box center [221, 214] width 18 height 16
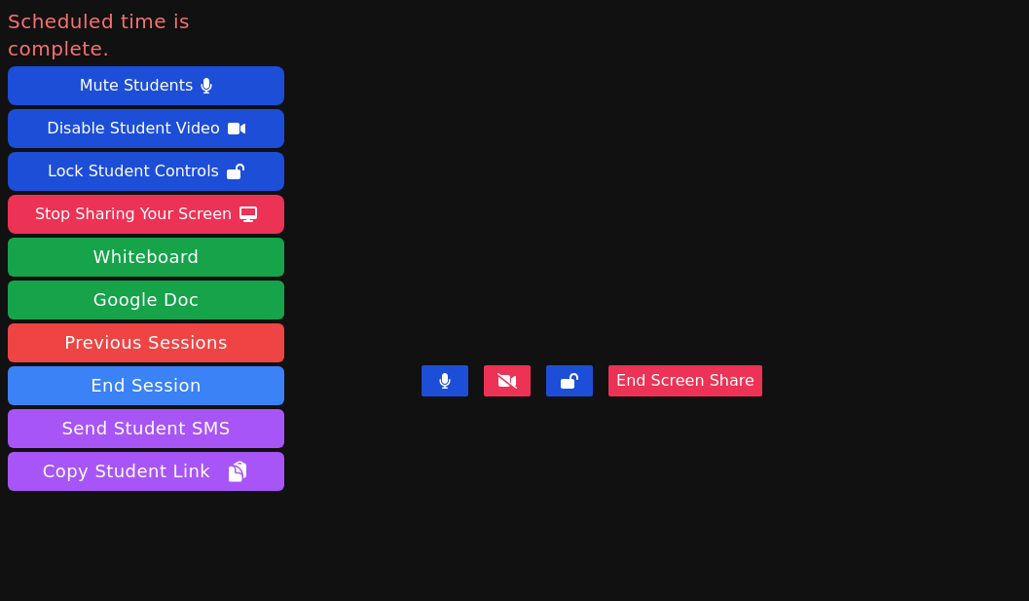
scroll to position [30, 0]
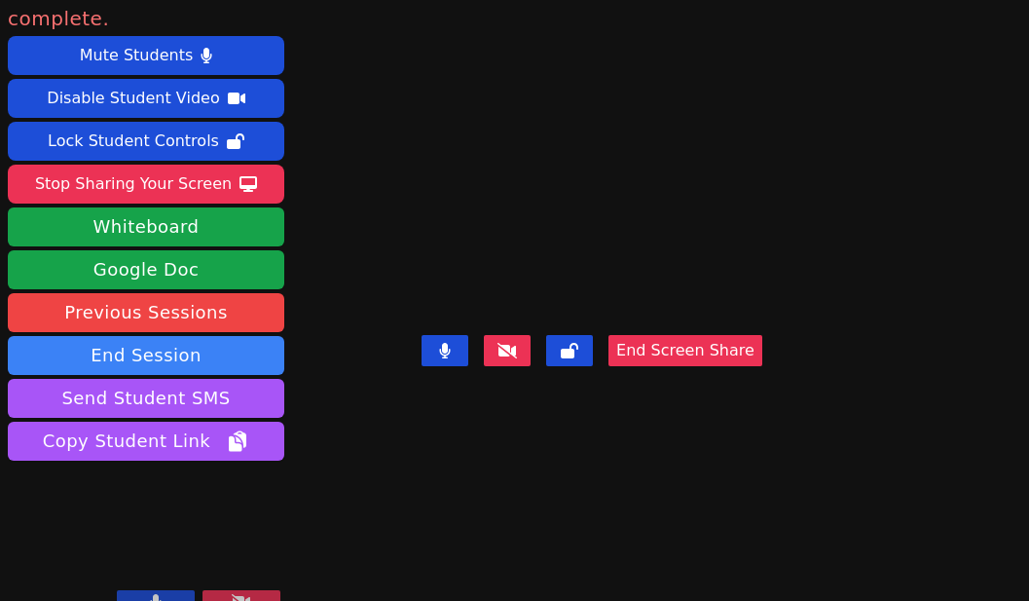
click at [165, 590] on button at bounding box center [156, 601] width 78 height 23
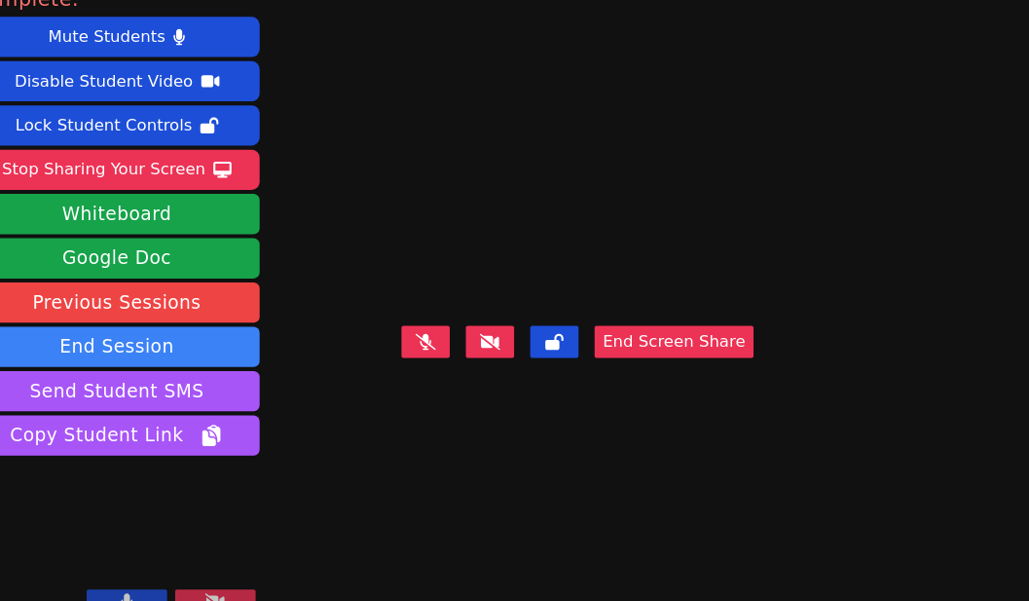
scroll to position [0, 0]
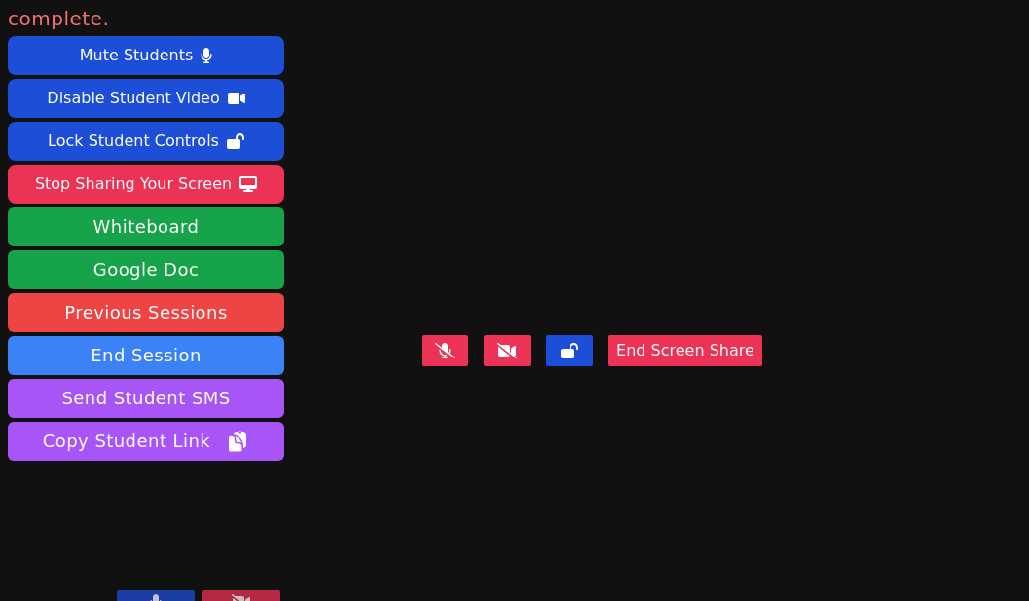
click at [166, 590] on button at bounding box center [156, 601] width 78 height 23
click at [160, 590] on button at bounding box center [156, 601] width 78 height 23
click at [149, 590] on button at bounding box center [156, 601] width 78 height 23
click at [149, 594] on icon at bounding box center [155, 602] width 19 height 16
click at [158, 594] on icon at bounding box center [156, 602] width 12 height 16
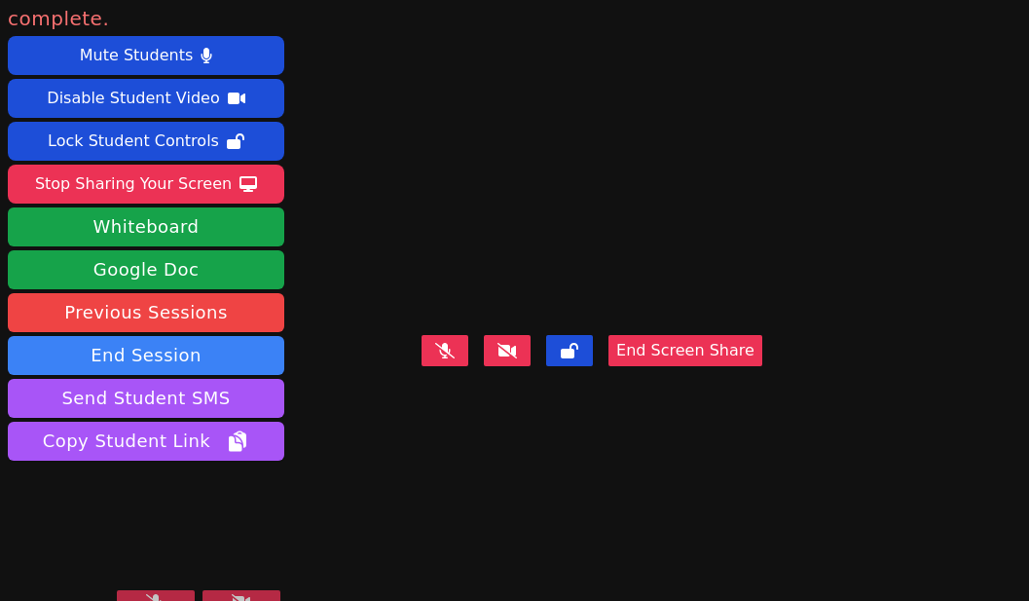
click at [158, 594] on icon at bounding box center [155, 602] width 19 height 16
click at [167, 590] on button at bounding box center [156, 601] width 78 height 23
click at [163, 590] on button at bounding box center [156, 601] width 78 height 23
click at [163, 594] on icon at bounding box center [155, 602] width 19 height 16
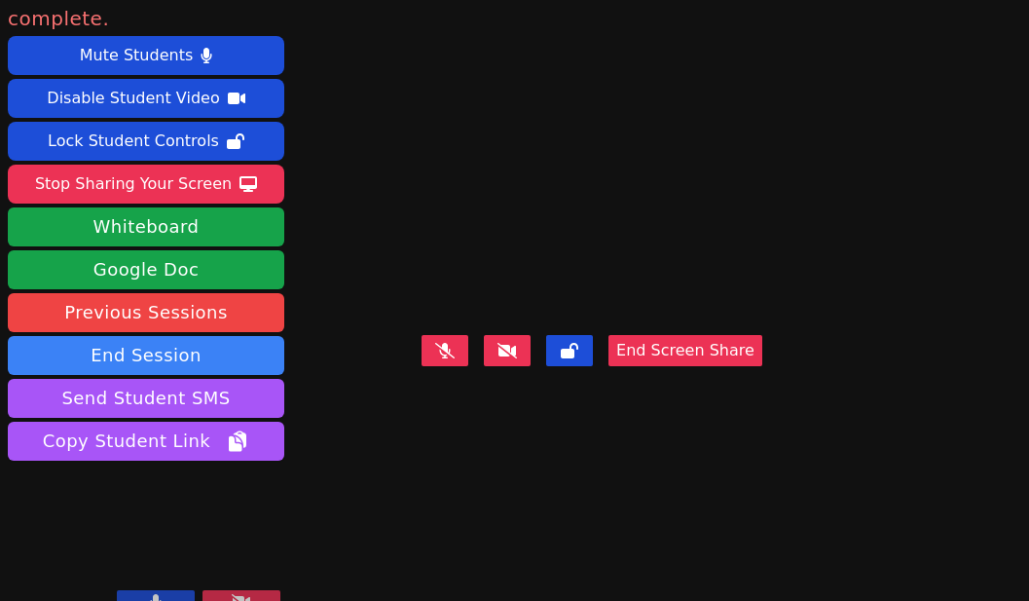
click at [451, 253] on video at bounding box center [592, 231] width 292 height 192
click at [468, 366] on button at bounding box center [445, 350] width 47 height 31
click at [176, 590] on button at bounding box center [156, 601] width 78 height 23
click at [738, 327] on video at bounding box center [592, 231] width 292 height 192
click at [183, 590] on button at bounding box center [156, 601] width 78 height 23
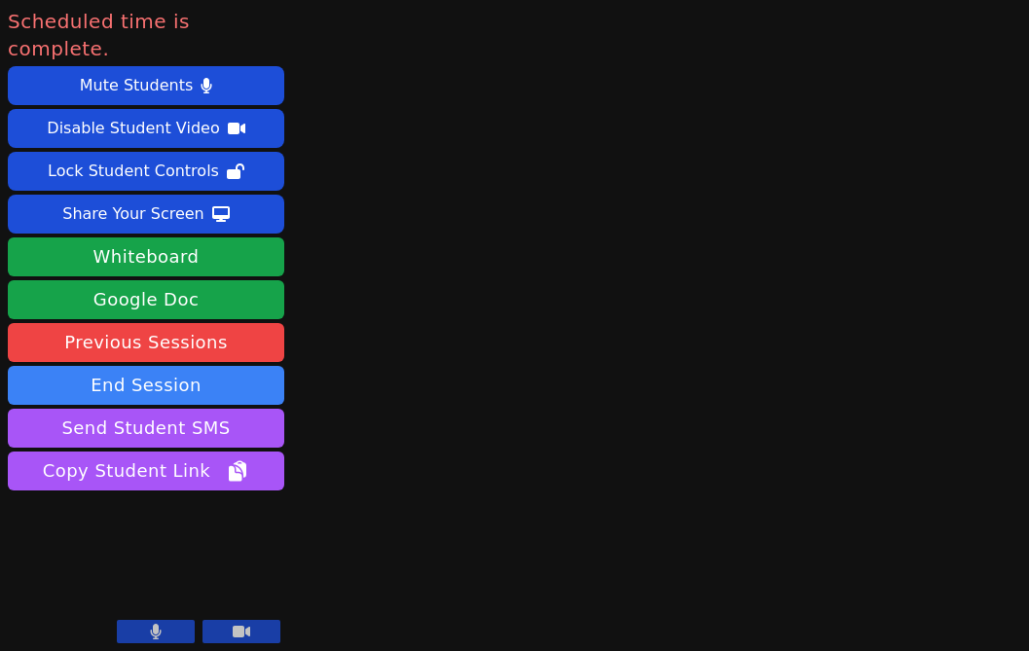
click at [175, 631] on button at bounding box center [156, 631] width 78 height 23
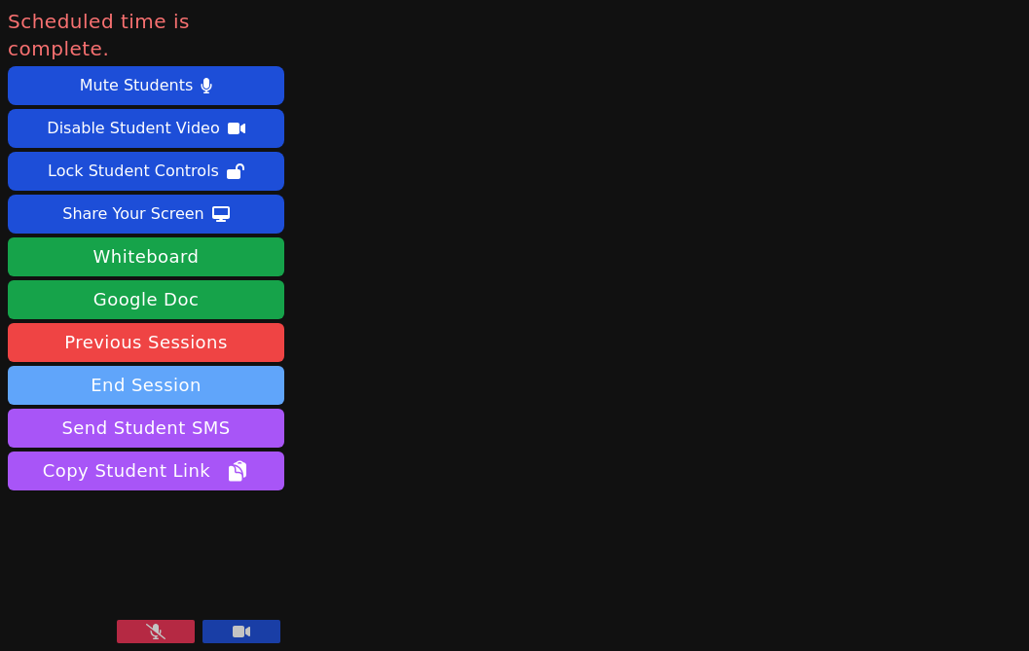
click at [202, 366] on button "End Session" at bounding box center [146, 385] width 276 height 39
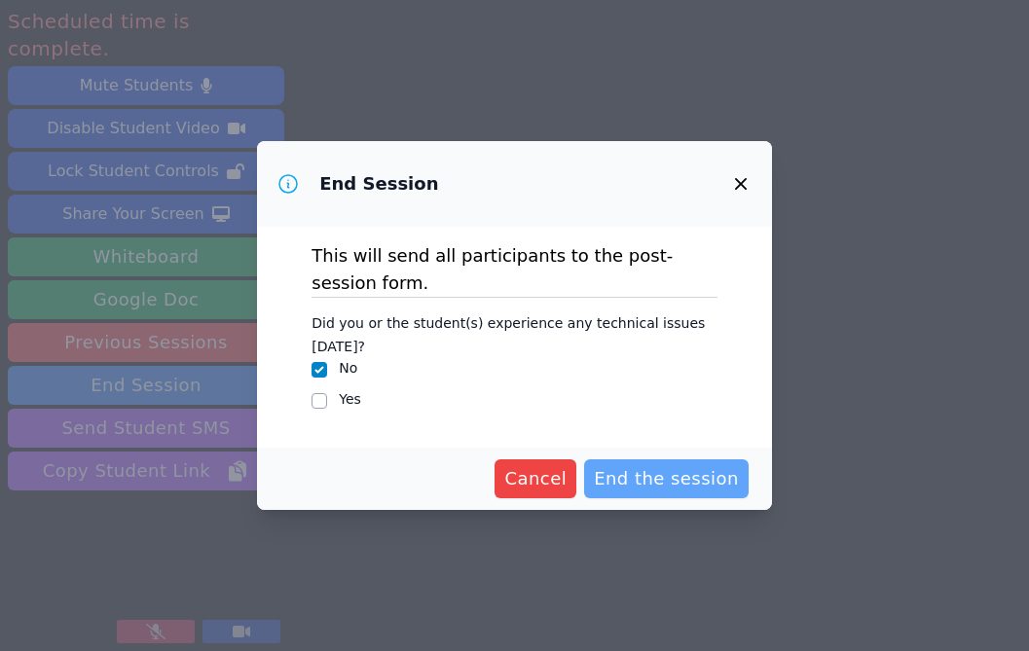
click at [704, 485] on span "End the session" at bounding box center [666, 478] width 145 height 27
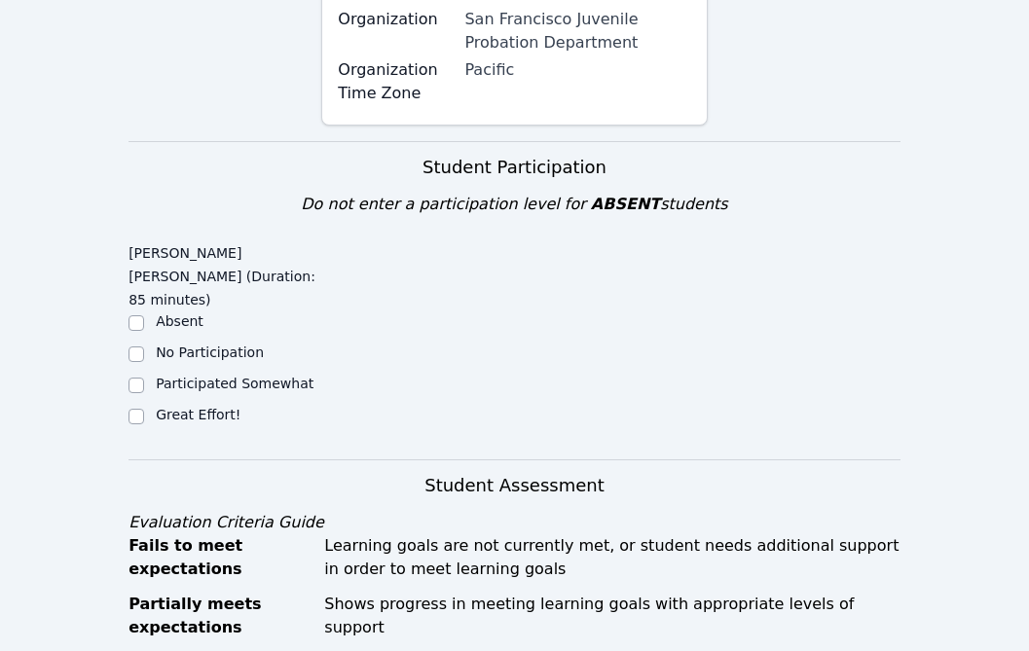
scroll to position [543, 0]
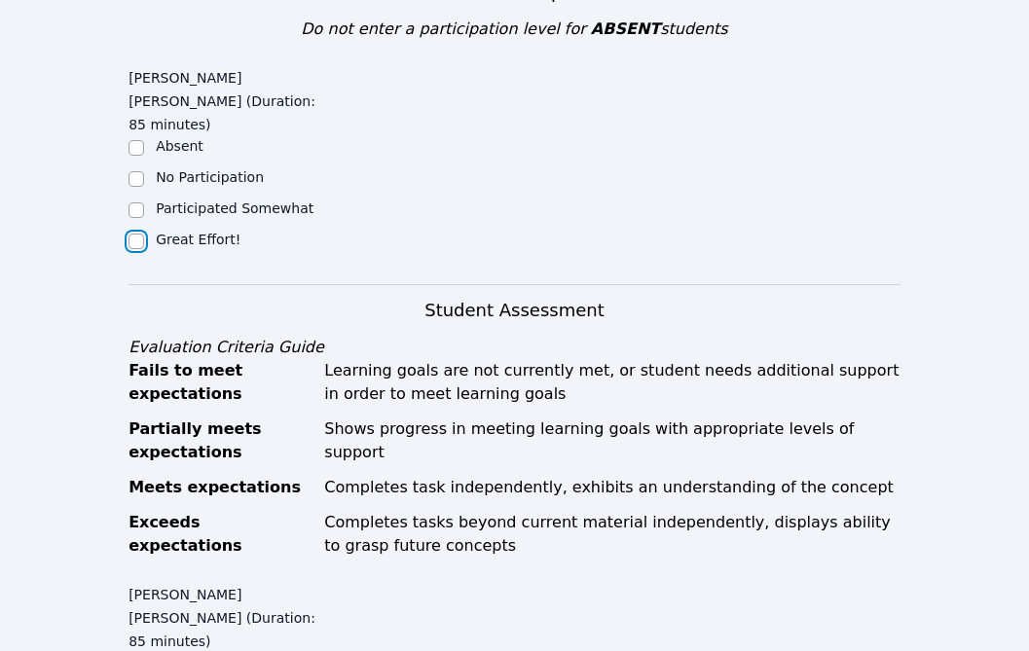
click at [134, 234] on input "Great Effort!" at bounding box center [137, 242] width 16 height 16
checkbox input "true"
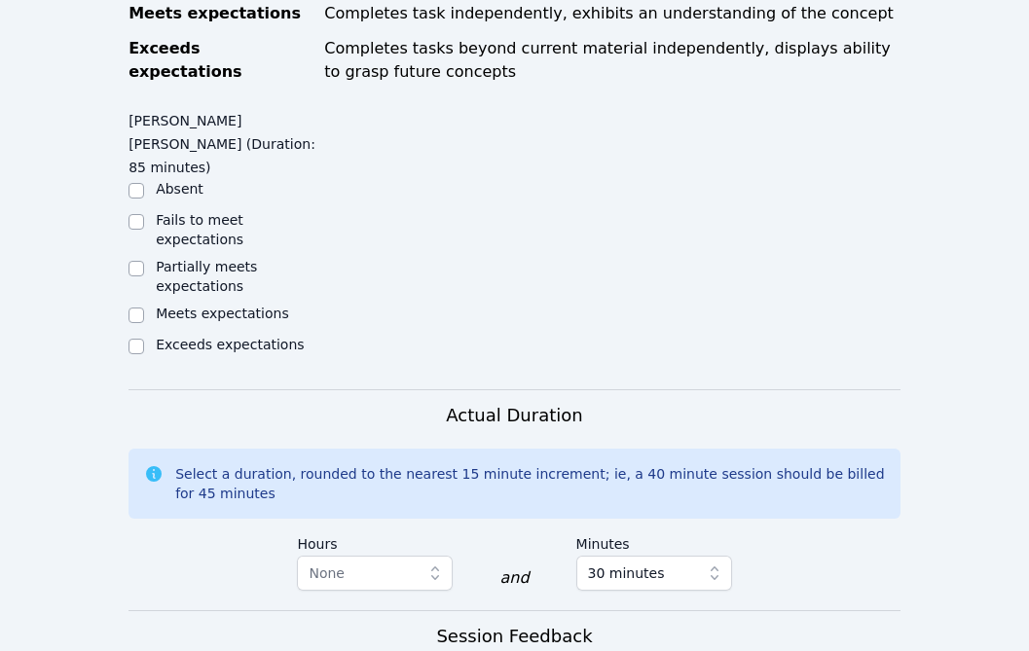
scroll to position [1022, 0]
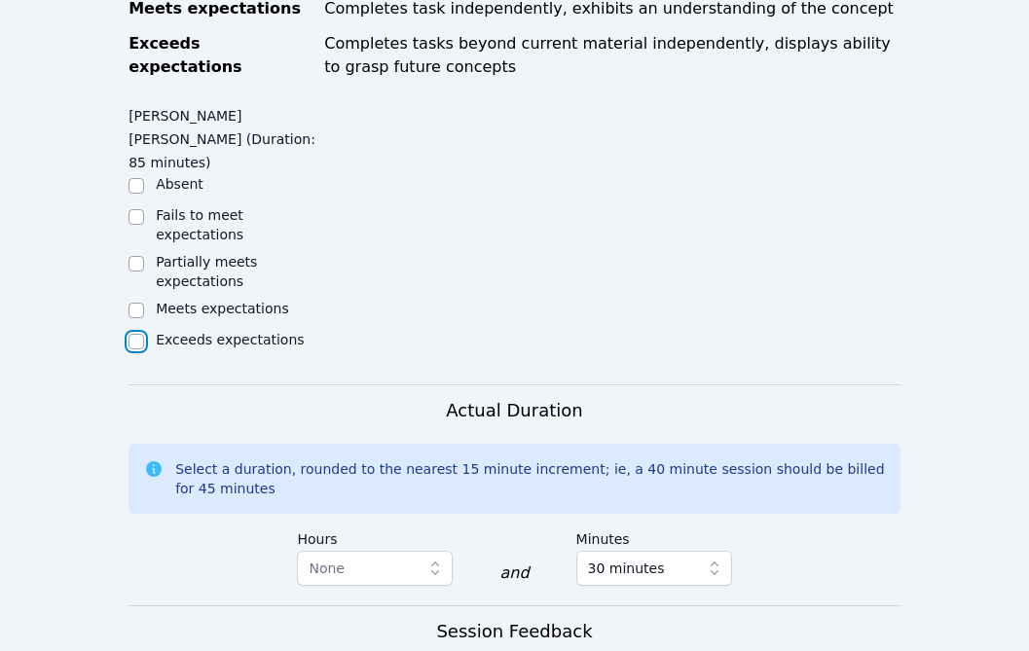
click at [136, 334] on input "Exceeds expectations" at bounding box center [137, 342] width 16 height 16
checkbox input "true"
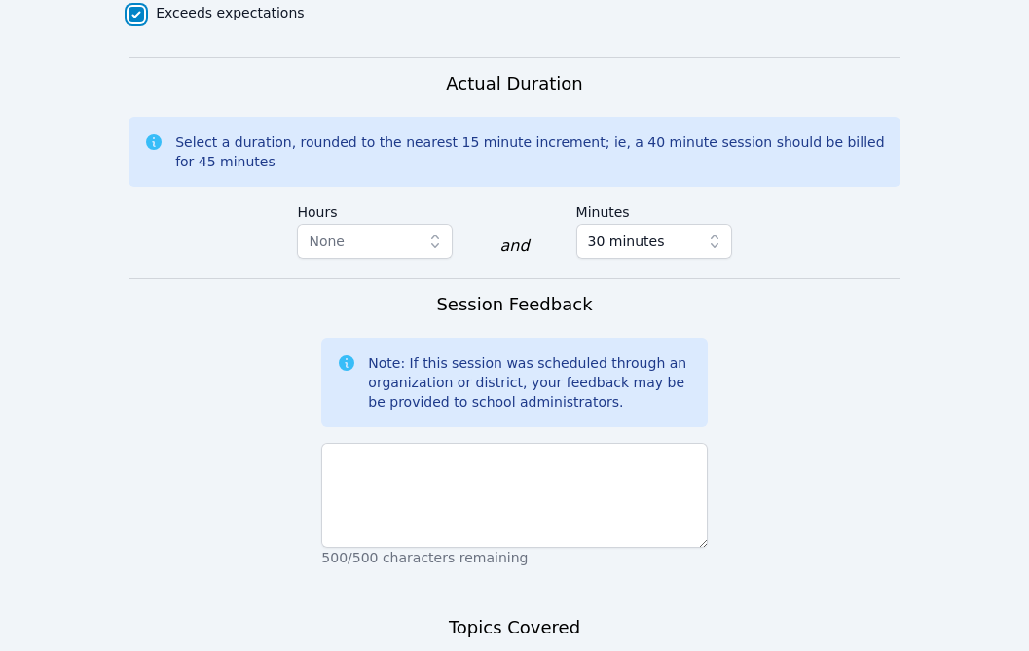
scroll to position [1350, 0]
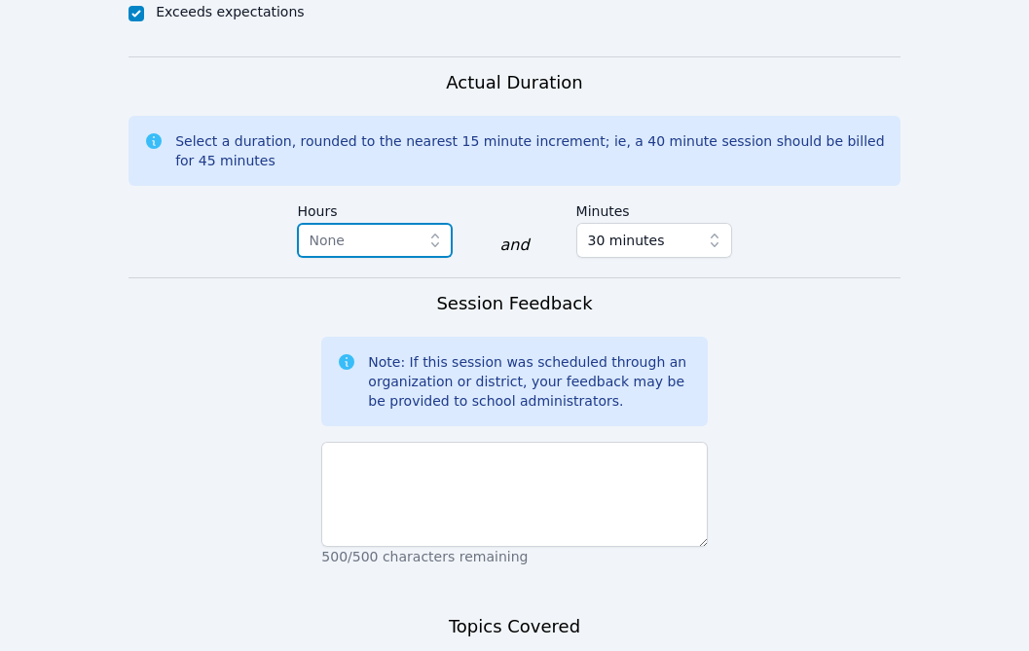
click at [384, 229] on span "None" at bounding box center [361, 240] width 105 height 23
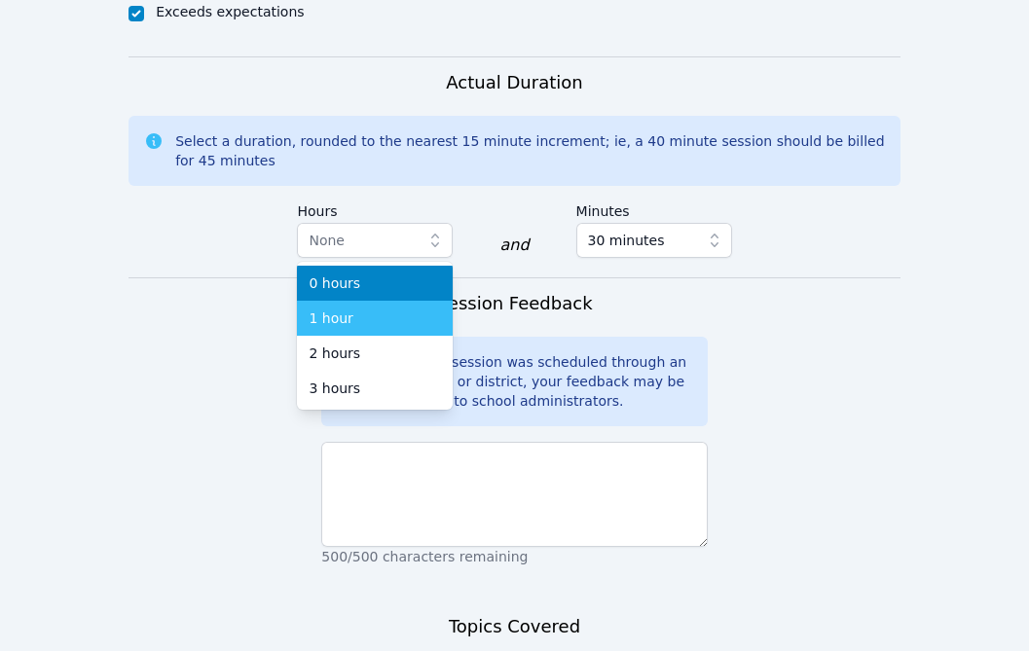
click at [359, 309] on div "1 hour" at bounding box center [375, 318] width 132 height 19
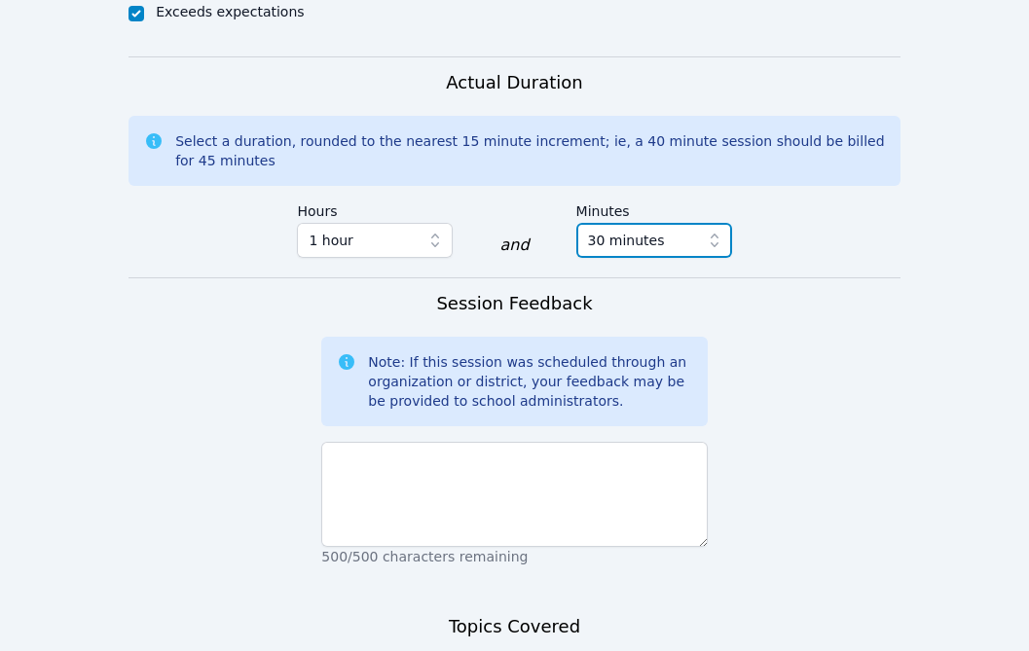
click at [651, 229] on span "30 minutes" at bounding box center [626, 240] width 77 height 23
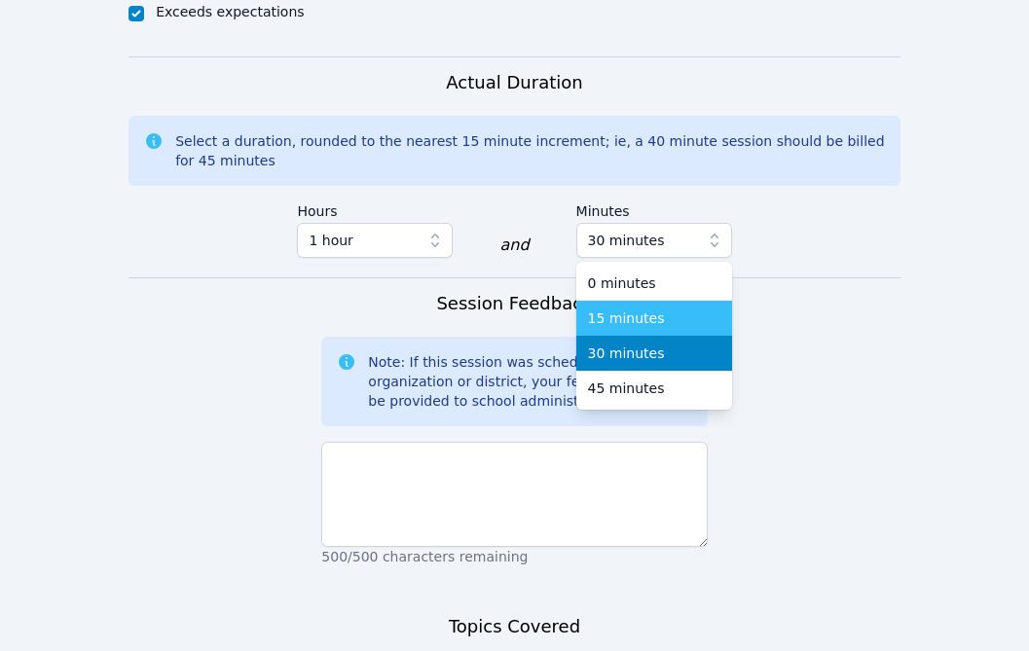
click at [643, 309] on span "15 minutes" at bounding box center [626, 318] width 77 height 19
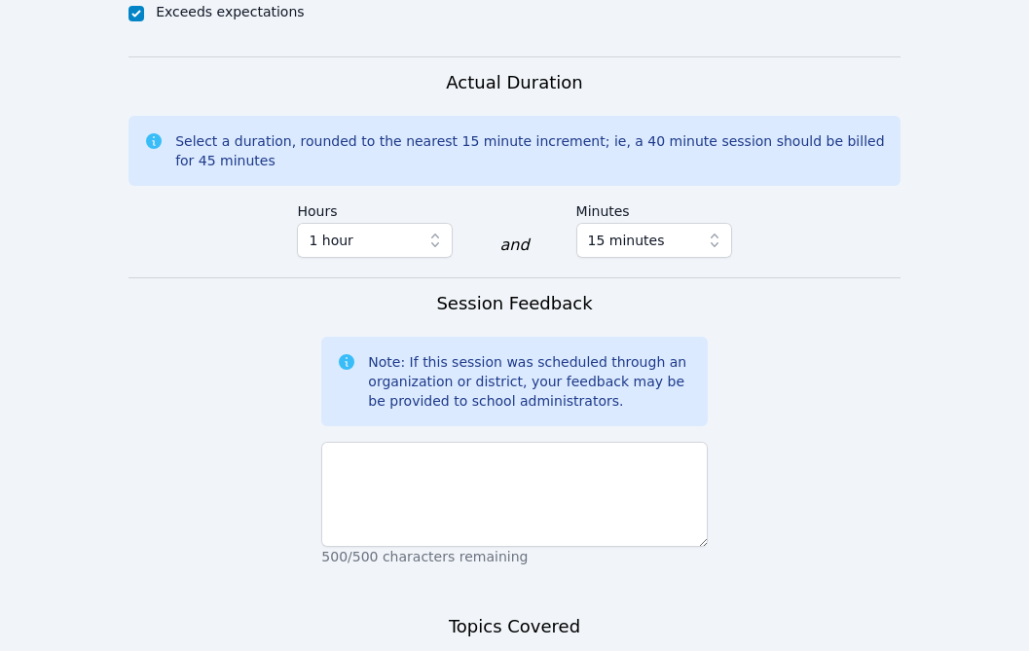
click at [805, 295] on form "Student Participation Do not enter a participation level for ABSENT students Eb…" at bounding box center [515, 29] width 772 height 1740
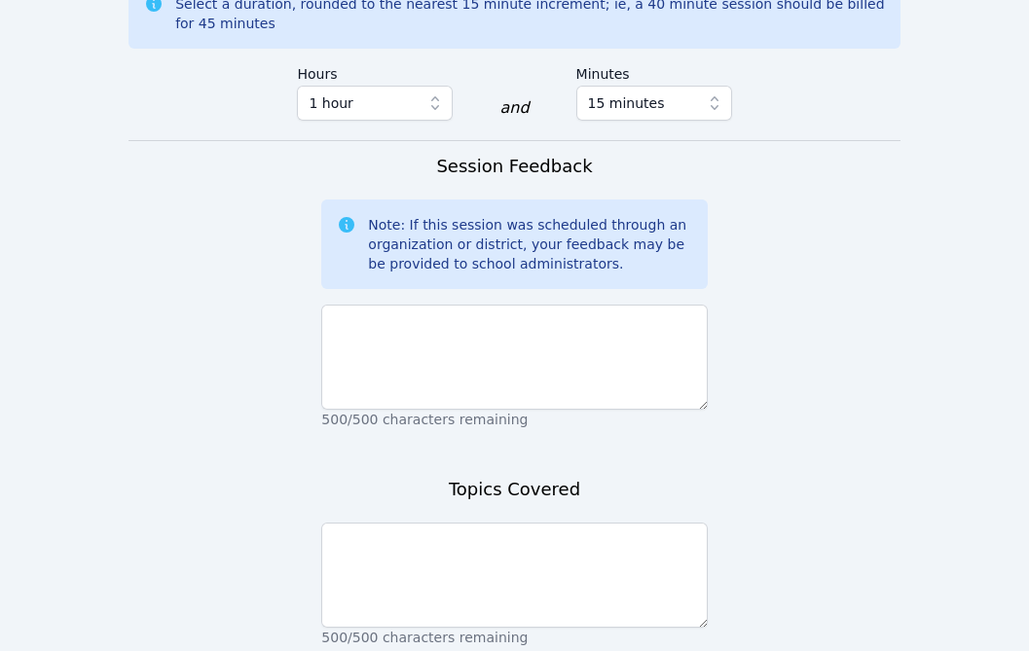
scroll to position [1465, 0]
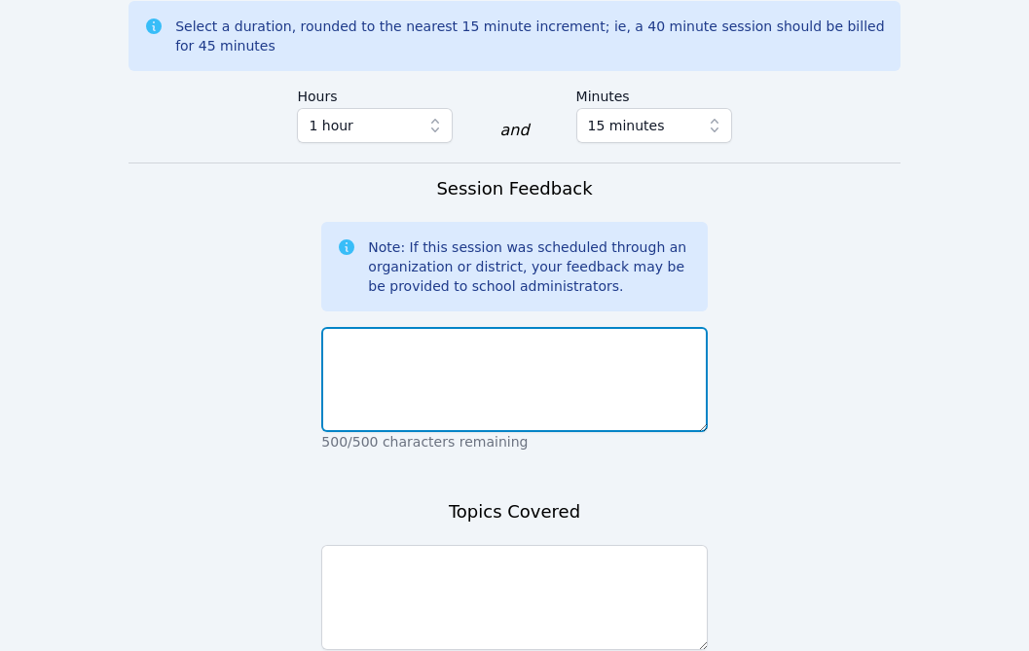
click at [556, 327] on textarea at bounding box center [514, 379] width 386 height 105
type textarea "Went very well! Eblin was focused and engaged!"
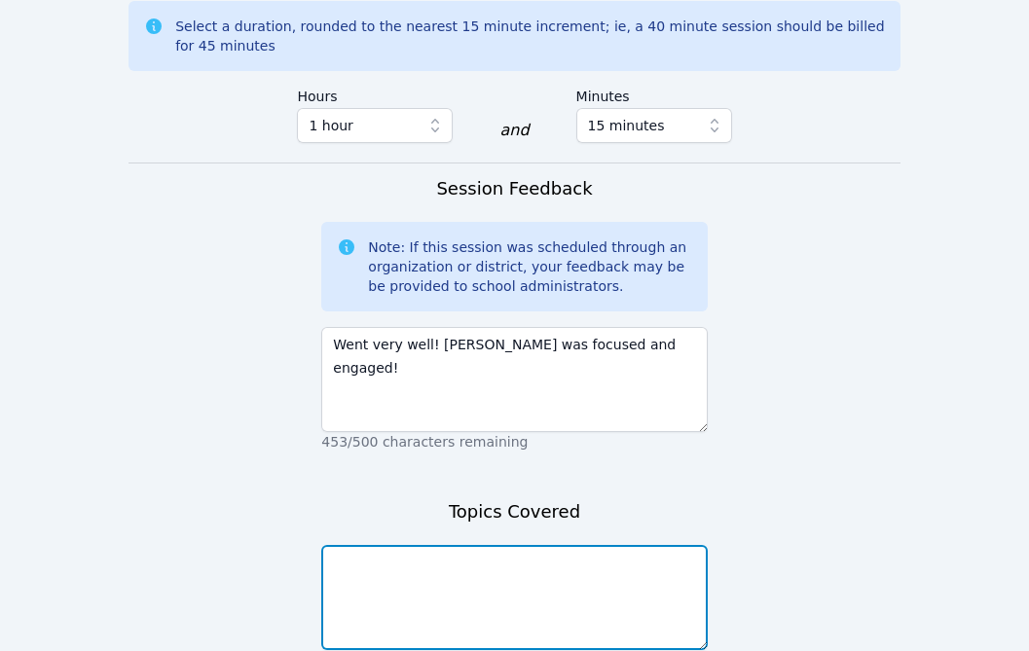
click at [481, 545] on textarea at bounding box center [514, 597] width 386 height 105
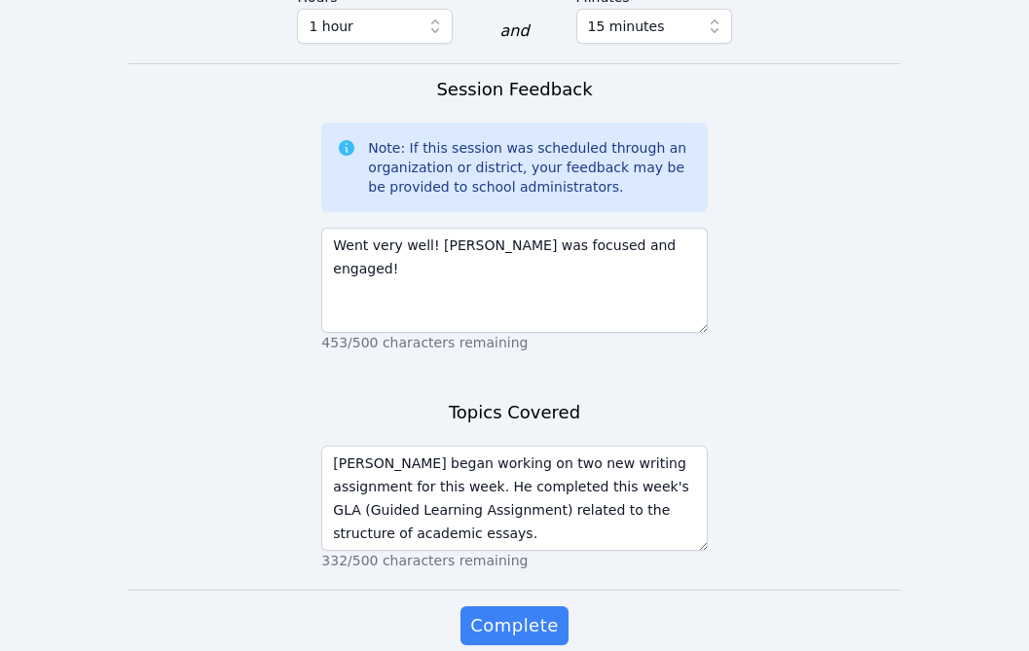
scroll to position [1565, 0]
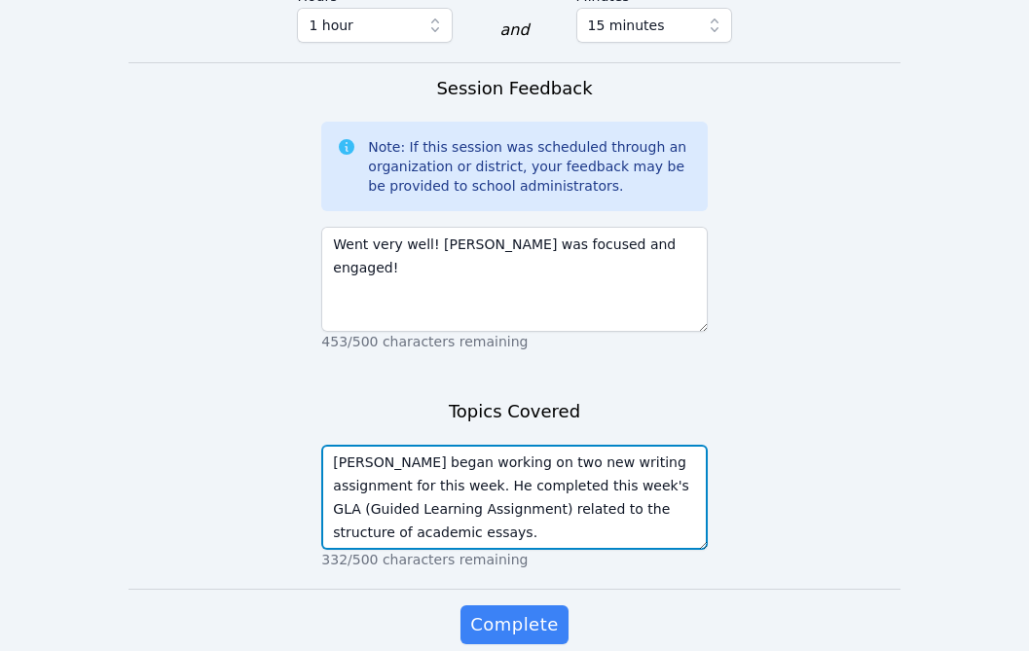
drag, startPoint x: 389, startPoint y: 421, endPoint x: 331, endPoint y: 418, distance: 58.5
click at [331, 445] on textarea "Eblin began working on two new writing assignment for this week. He completed t…" at bounding box center [514, 497] width 386 height 105
type textarea "Eblin began working on two new writing assignment. He completed this week's GLA…"
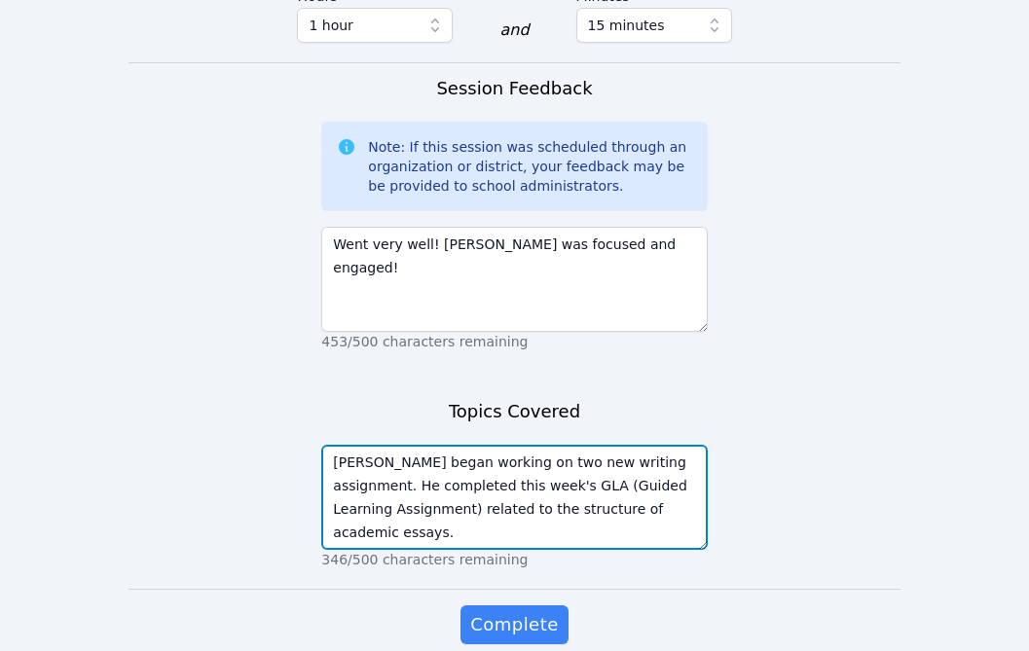
click at [680, 445] on textarea "Eblin began working on two new writing assignment. He completed this week's GLA…" at bounding box center [514, 497] width 386 height 105
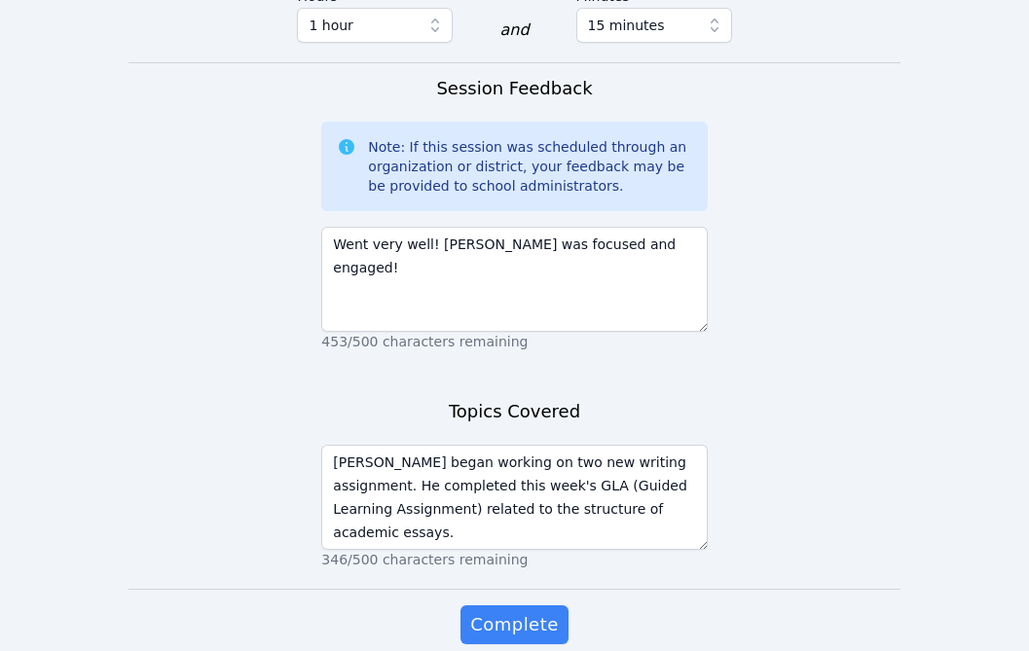
click at [669, 606] on div "Complete" at bounding box center [514, 645] width 386 height 78
click at [527, 611] on span "Complete" at bounding box center [514, 624] width 88 height 27
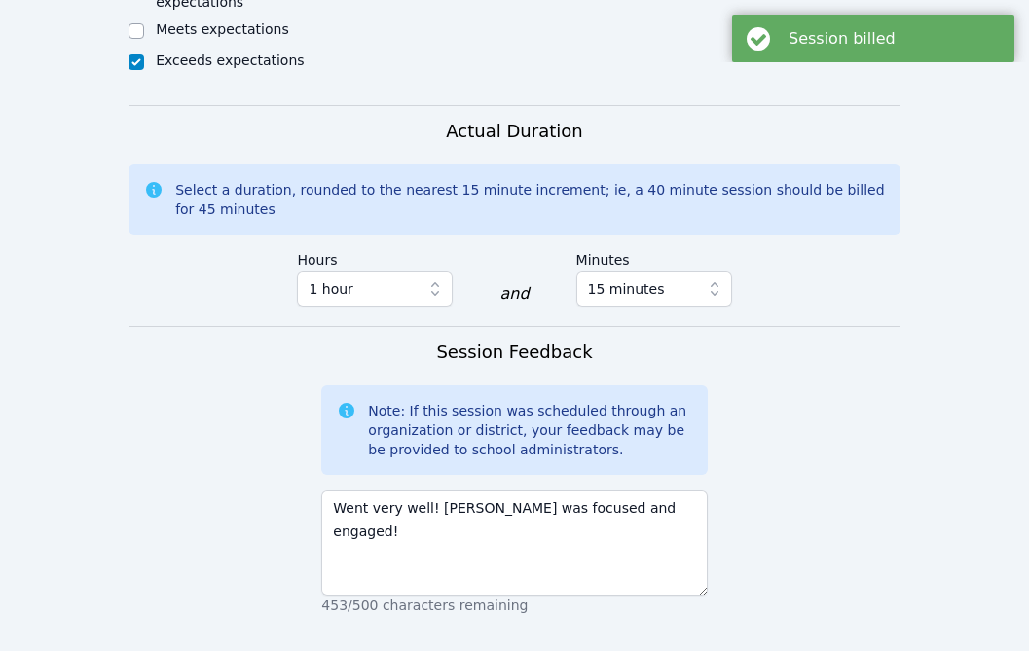
scroll to position [0, 0]
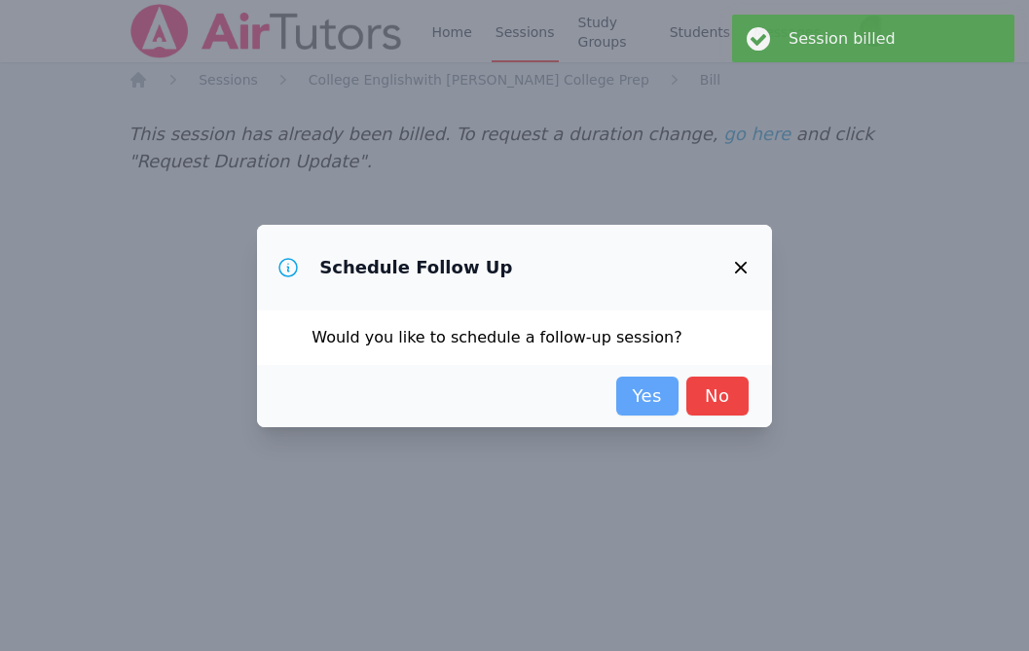
click at [644, 391] on link "Yes" at bounding box center [647, 396] width 62 height 39
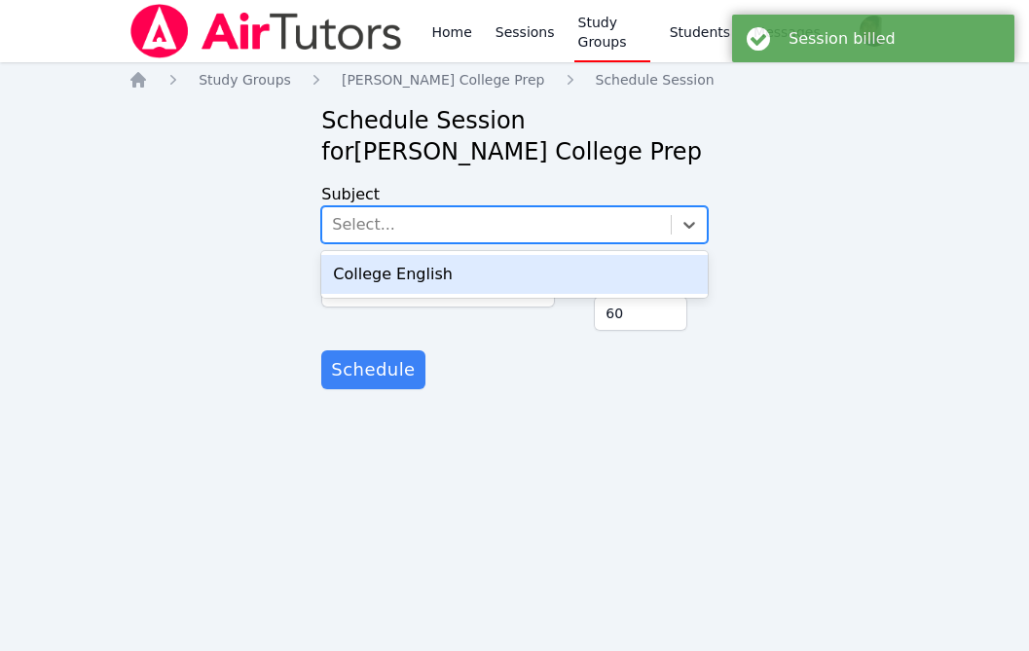
click at [490, 225] on div "Select..." at bounding box center [496, 224] width 348 height 35
click at [472, 266] on div "College English" at bounding box center [514, 274] width 386 height 39
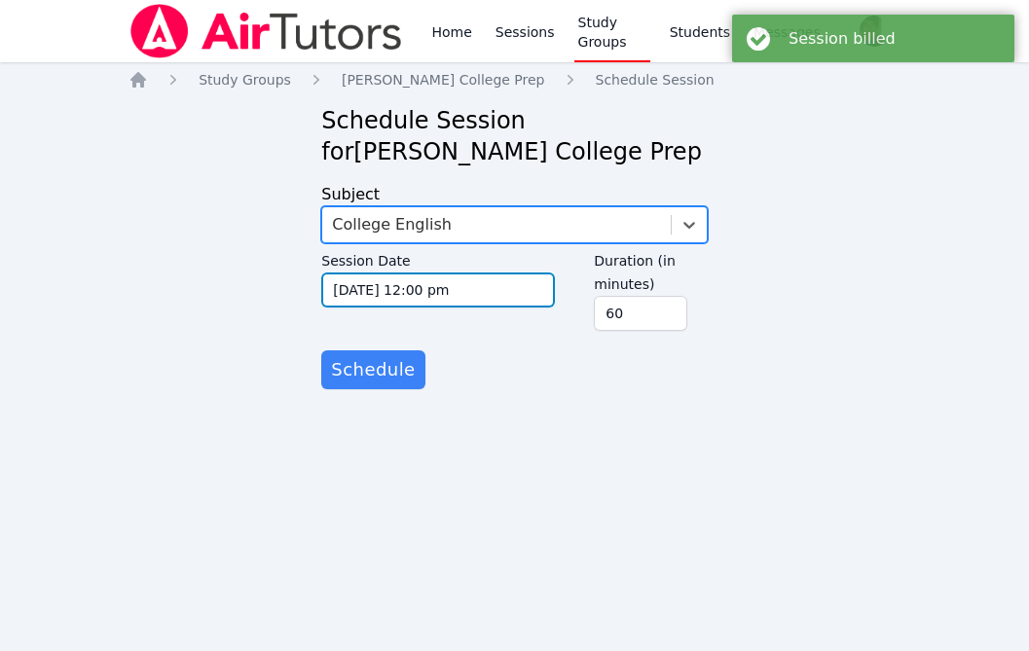
click at [449, 292] on input "10/07/2025 12:00 pm" at bounding box center [438, 290] width 234 height 35
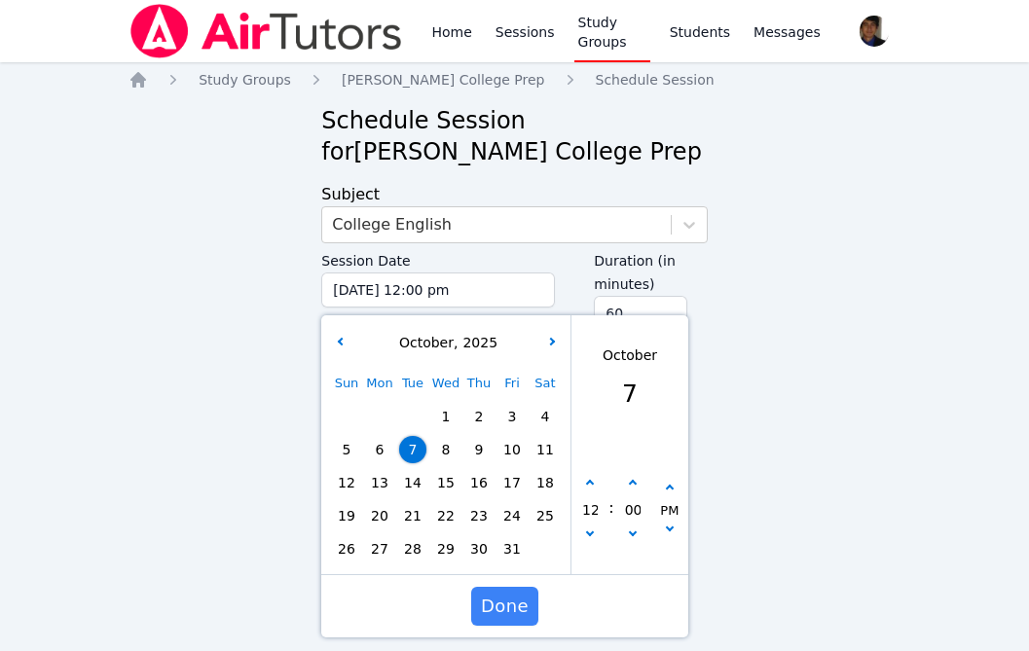
click at [448, 452] on span "8" at bounding box center [445, 449] width 27 height 27
click at [596, 531] on button "button" at bounding box center [589, 536] width 19 height 19
type input "10/08/2025 11:00 am"
type input "11"
click at [596, 531] on button "button" at bounding box center [589, 536] width 19 height 19
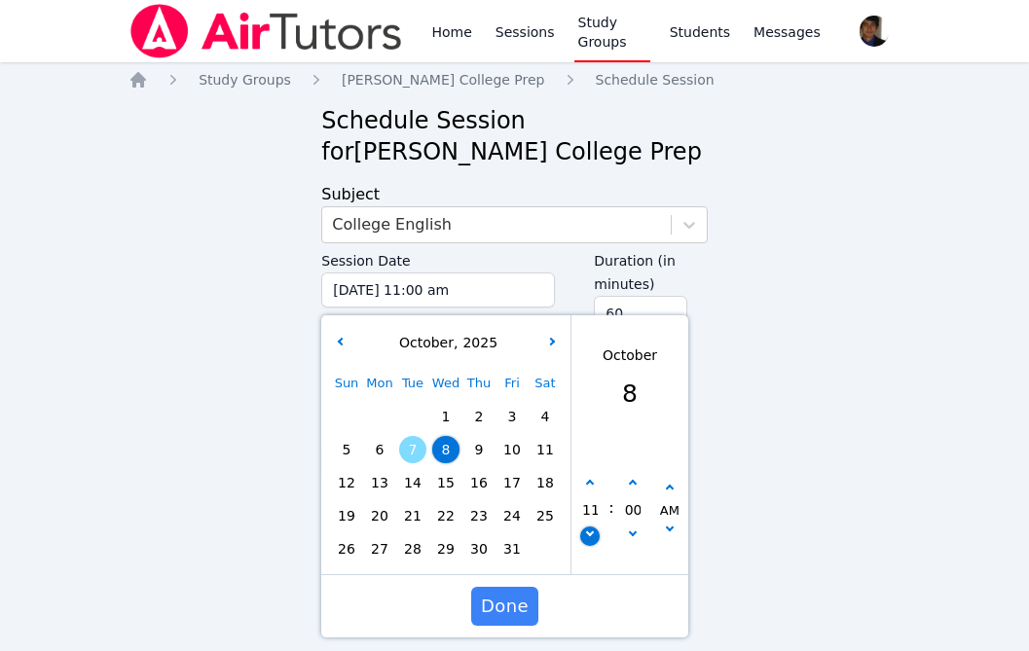
type input "10/08/2025 10:00 am"
type input "10"
click at [628, 488] on button "button" at bounding box center [632, 483] width 19 height 19
type input "10/08/2025 10:05 am"
type input "05"
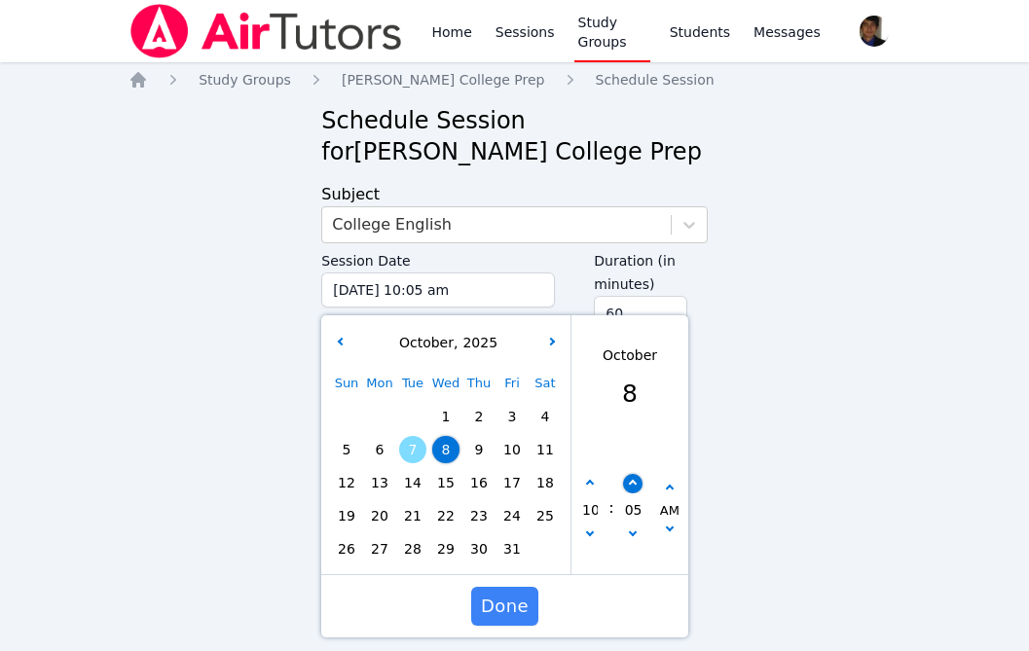
click at [628, 488] on button "button" at bounding box center [632, 483] width 19 height 19
type input "10/08/2025 10:10 am"
type input "10"
click at [628, 488] on button "button" at bounding box center [632, 483] width 19 height 19
type input "10/08/2025 10:15 am"
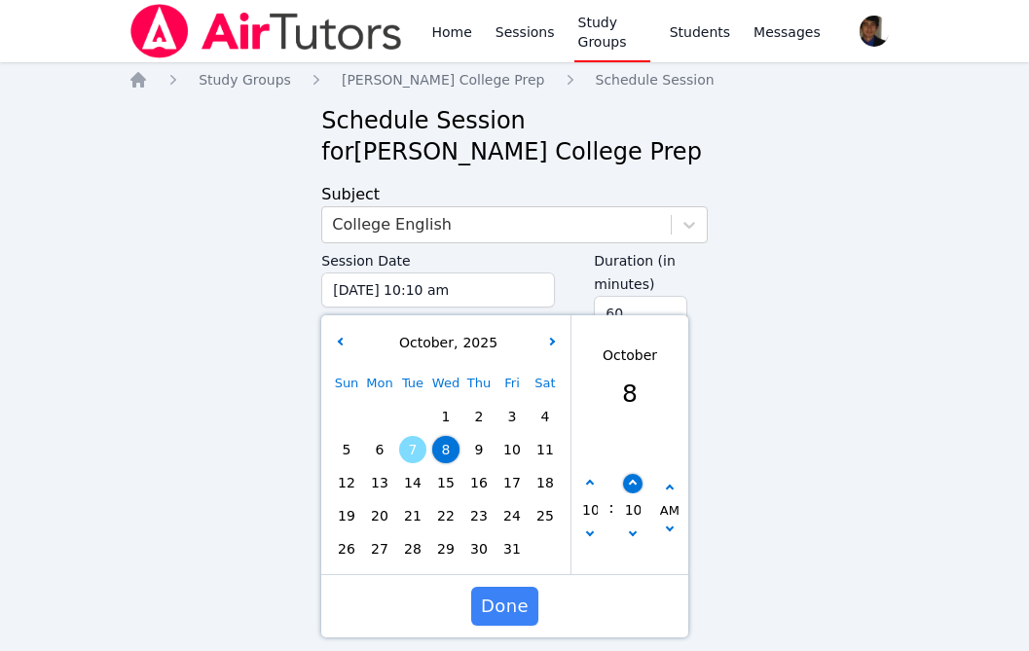
type input "15"
click at [628, 488] on button "button" at bounding box center [632, 483] width 19 height 19
type input "10/08/2025 10:20 am"
type input "20"
click at [628, 488] on button "button" at bounding box center [632, 483] width 19 height 19
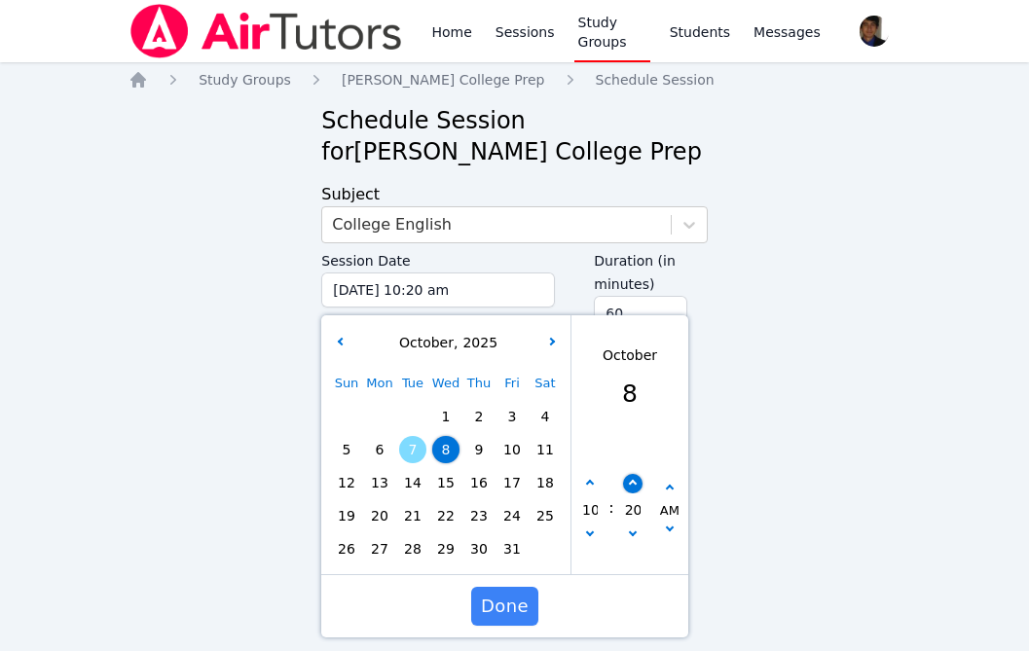
type input "10/08/2025 10:25 am"
type input "25"
click at [628, 488] on button "button" at bounding box center [632, 483] width 19 height 19
type input "10/08/2025 10:30 am"
type input "30"
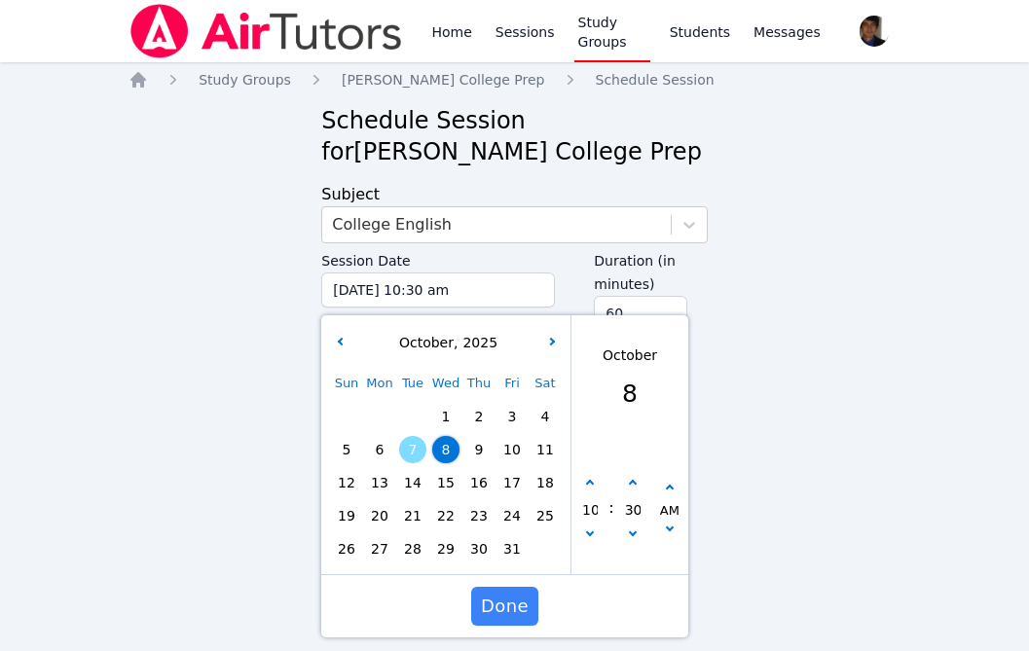
click at [520, 610] on span "Done" at bounding box center [505, 606] width 48 height 27
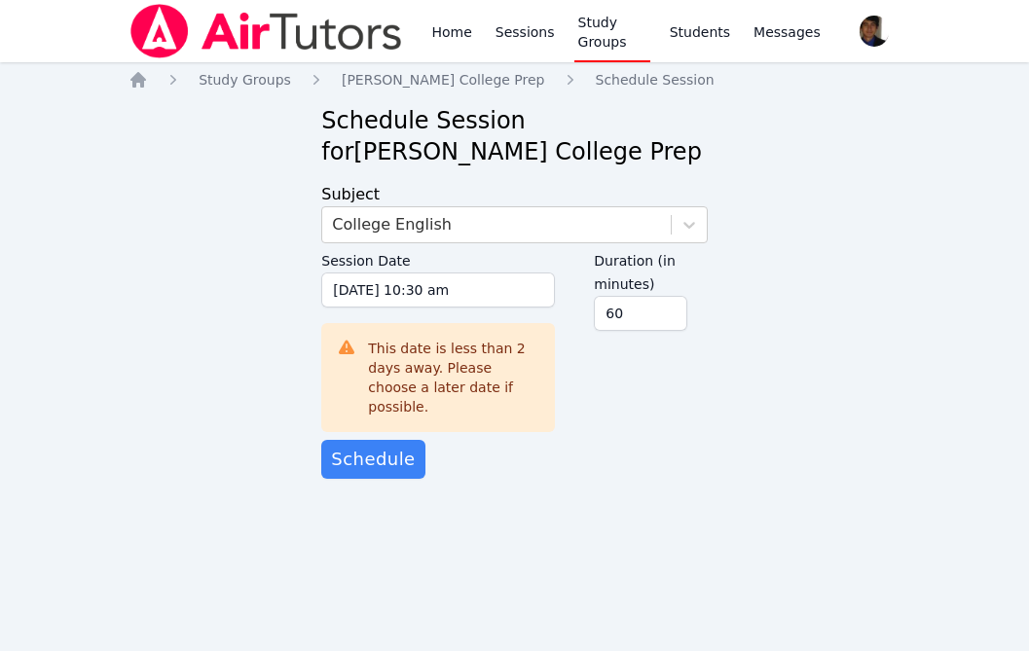
click at [679, 380] on div "Duration (in minutes) 60" at bounding box center [650, 331] width 113 height 177
click at [673, 316] on input "45" at bounding box center [640, 313] width 93 height 35
type input "30"
click at [673, 316] on input "30" at bounding box center [640, 313] width 93 height 35
click at [629, 395] on div "Duration (in minutes) 30" at bounding box center [650, 331] width 113 height 177
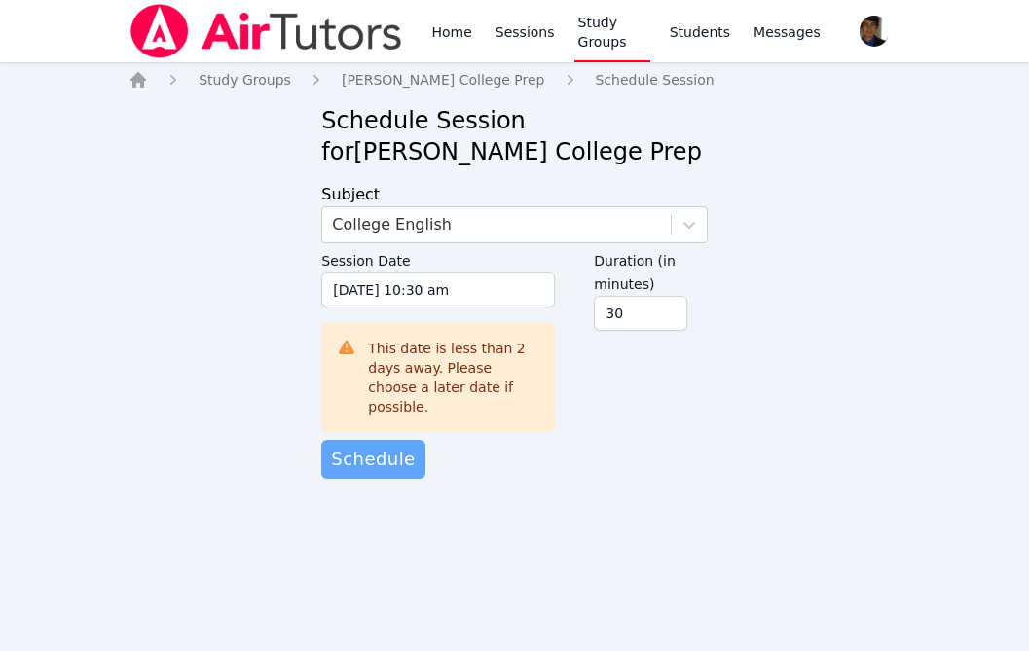
click at [383, 446] on span "Schedule" at bounding box center [373, 459] width 84 height 27
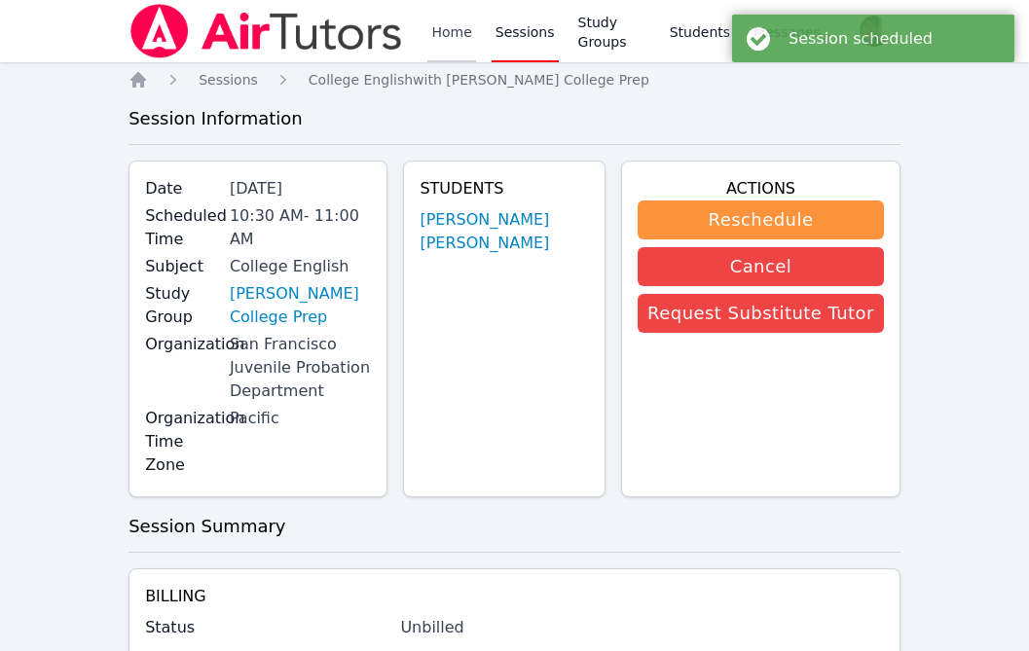
click at [449, 40] on link "Home" at bounding box center [451, 31] width 48 height 62
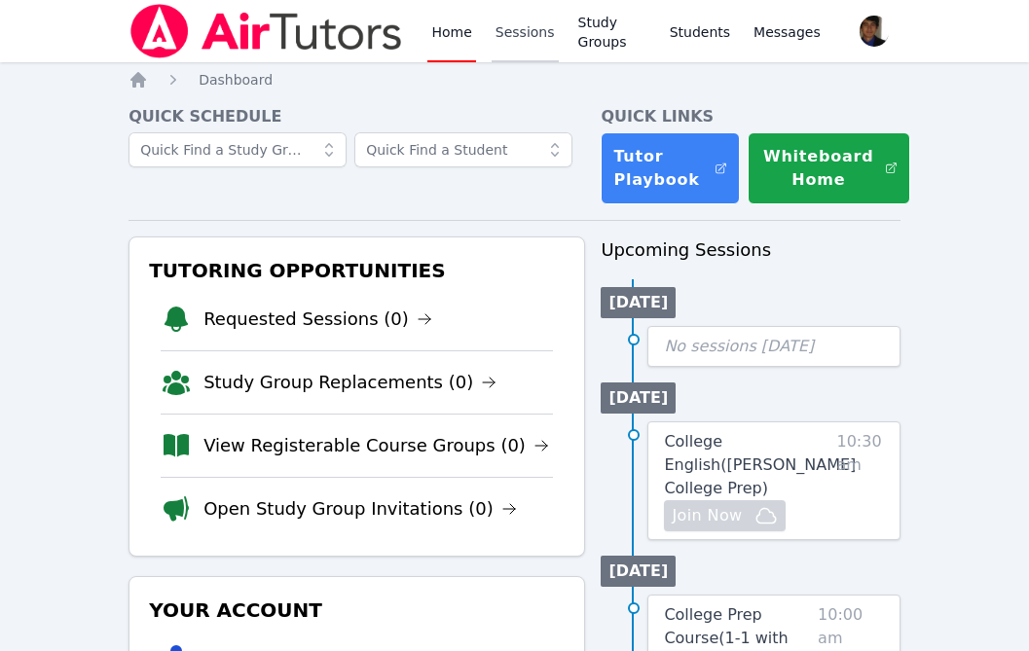
click at [530, 44] on link "Sessions" at bounding box center [525, 31] width 67 height 62
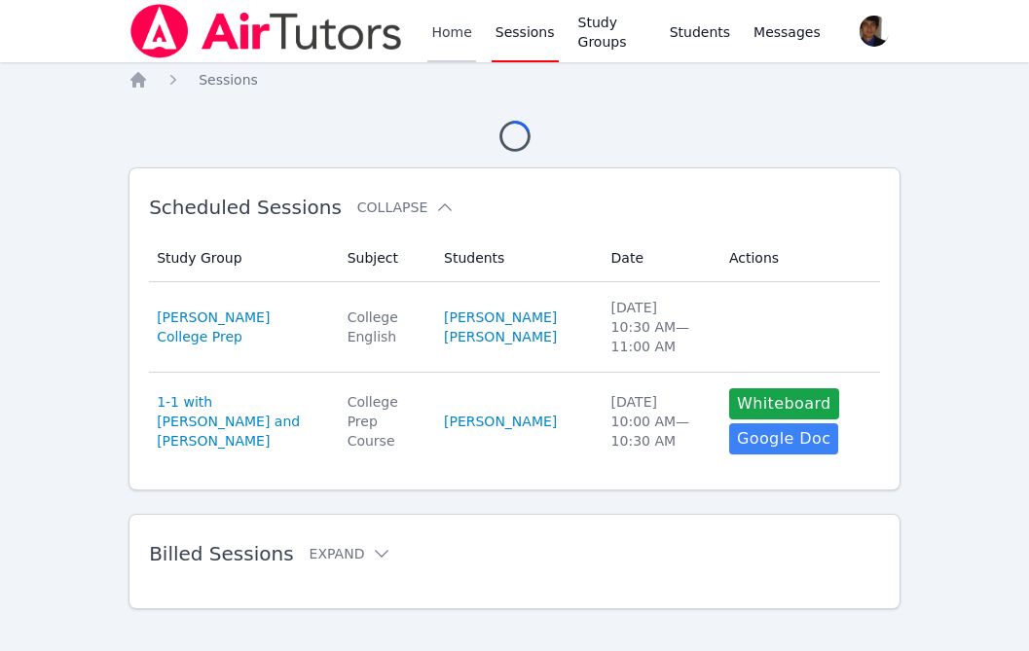
click at [438, 44] on link "Home" at bounding box center [451, 31] width 48 height 62
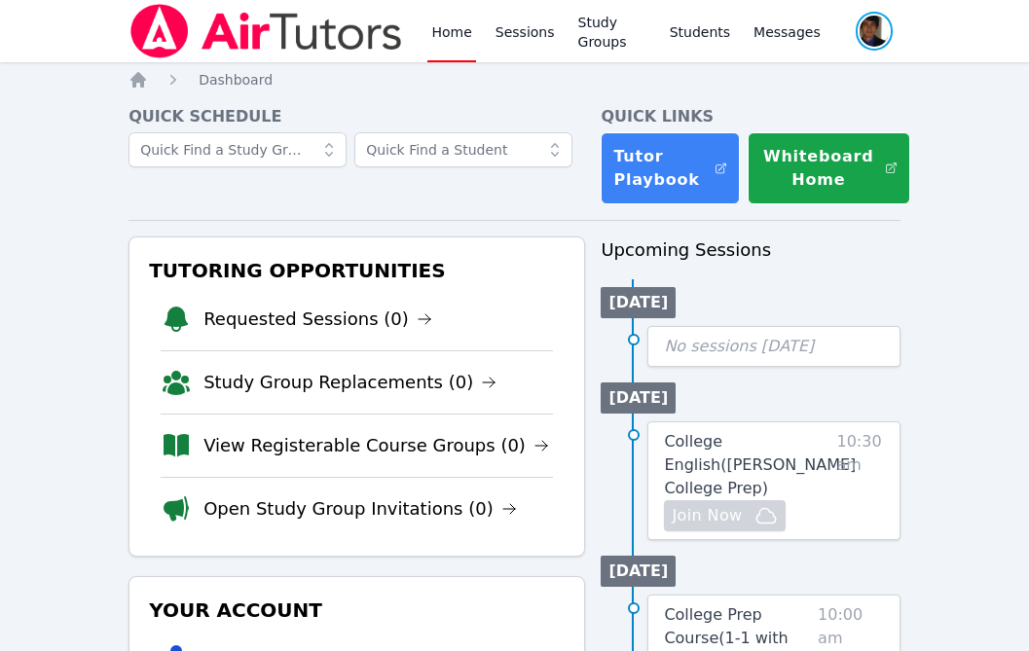
click at [877, 32] on span "button" at bounding box center [874, 31] width 41 height 43
click at [773, 117] on button "Logout" at bounding box center [795, 110] width 187 height 35
